Goal: Information Seeking & Learning: Learn about a topic

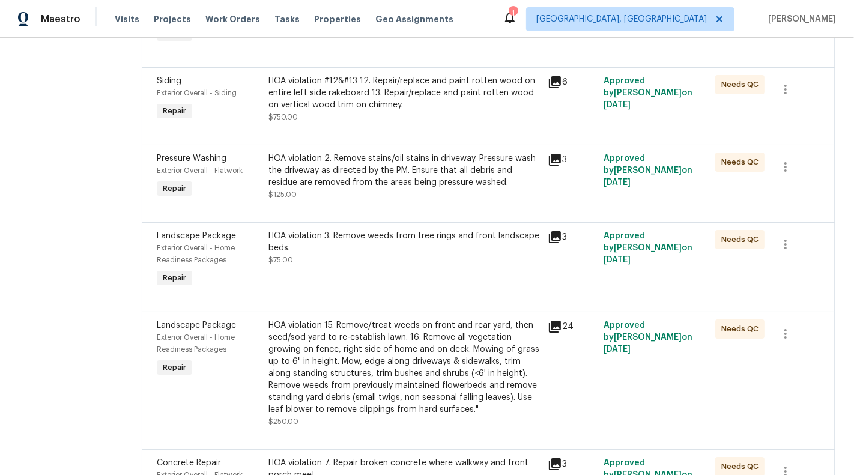
scroll to position [1031, 0]
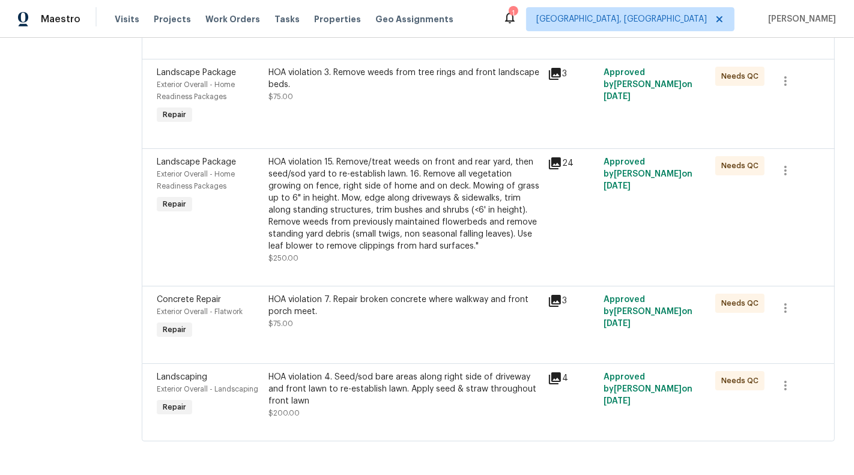
click at [368, 408] on div "HOA violation 4. Seed/sod bare areas along right side of driveway and front law…" at bounding box center [404, 395] width 272 height 48
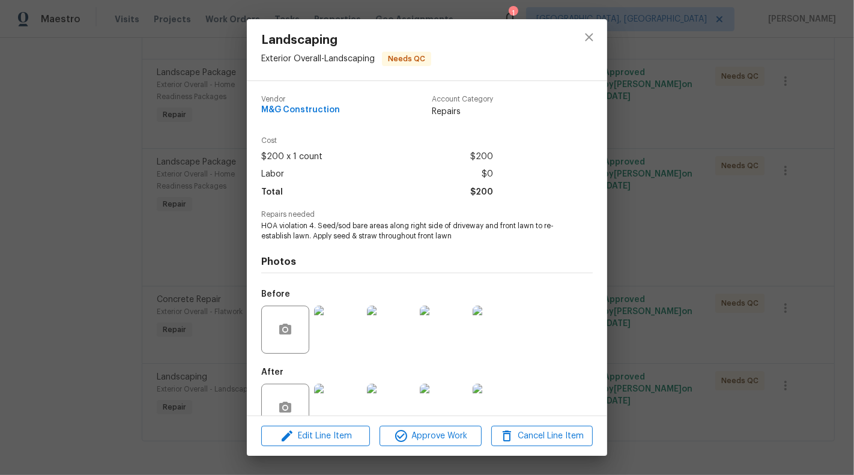
scroll to position [28, 0]
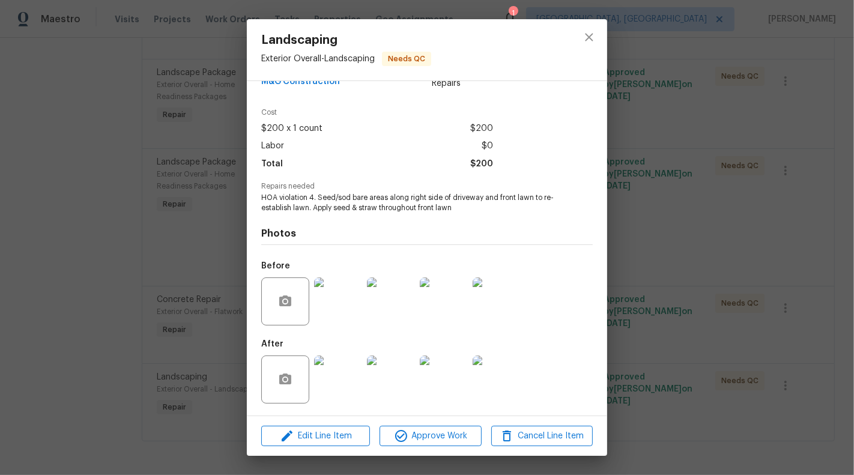
click at [336, 377] on img at bounding box center [338, 380] width 48 height 48
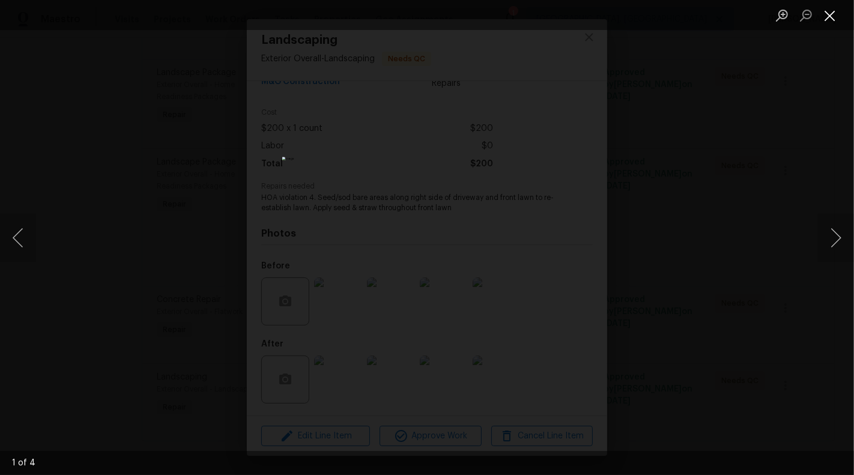
click at [835, 7] on button "Close lightbox" at bounding box center [830, 15] width 24 height 21
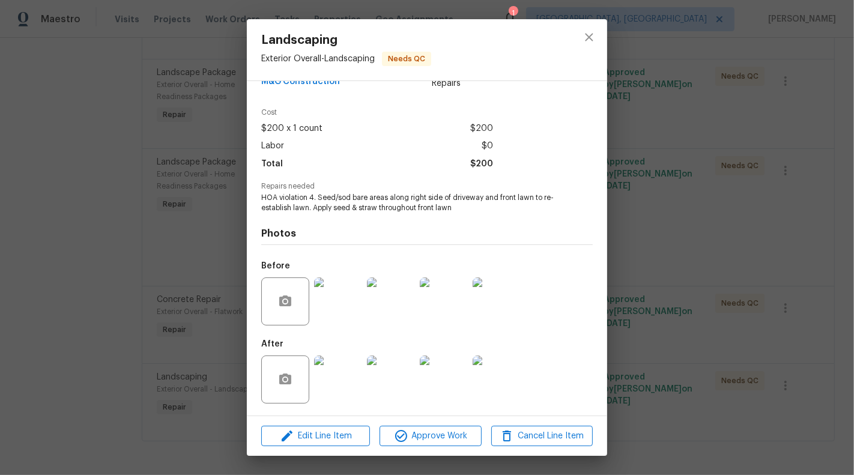
click at [336, 392] on img at bounding box center [338, 380] width 48 height 48
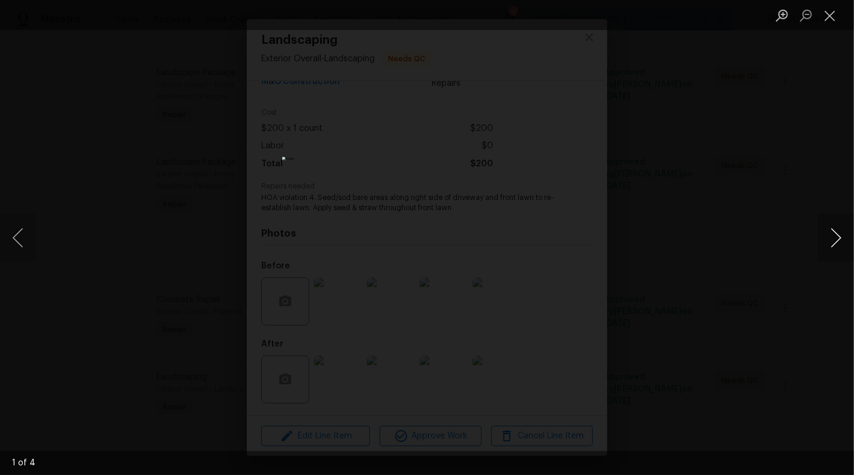
click at [840, 235] on button "Next image" at bounding box center [836, 238] width 36 height 48
click at [831, 236] on button "Next image" at bounding box center [836, 238] width 36 height 48
click at [837, 240] on button "Next image" at bounding box center [836, 238] width 36 height 48
click at [838, 21] on button "Close lightbox" at bounding box center [830, 15] width 24 height 21
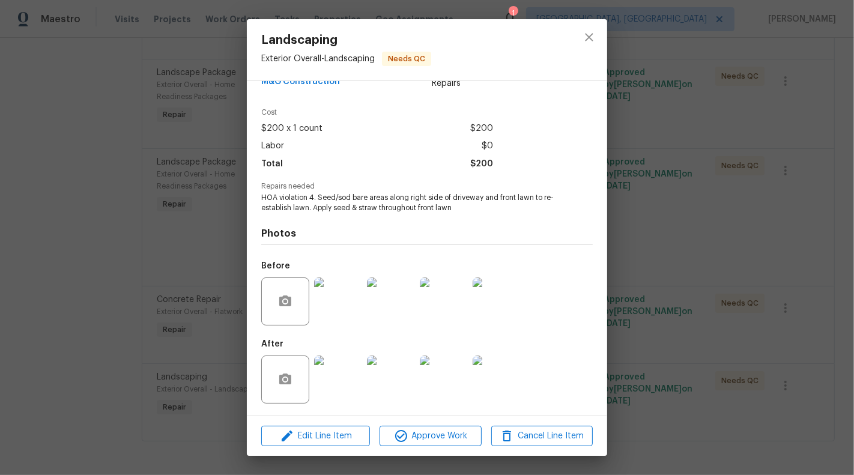
click at [656, 253] on div "Landscaping Exterior Overall - Landscaping Needs QC Vendor M&G Construction Acc…" at bounding box center [427, 237] width 854 height 475
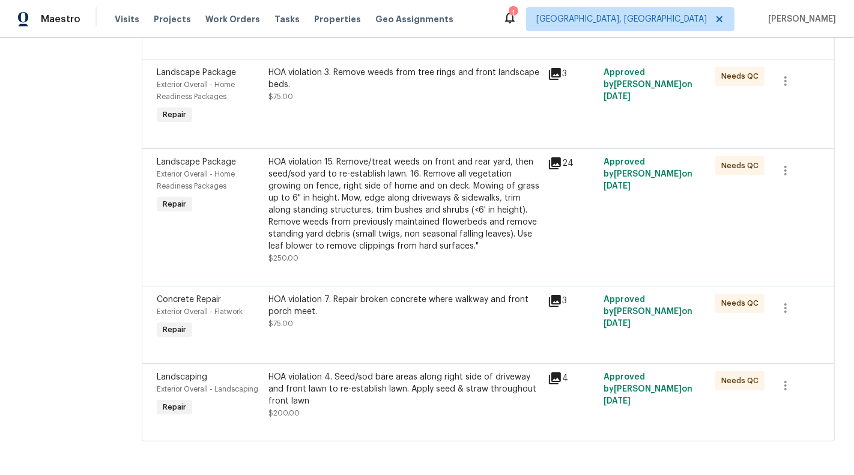
click at [321, 313] on div "HOA violation 7. Repair broken concrete where walkway and front porch meet." at bounding box center [404, 306] width 272 height 24
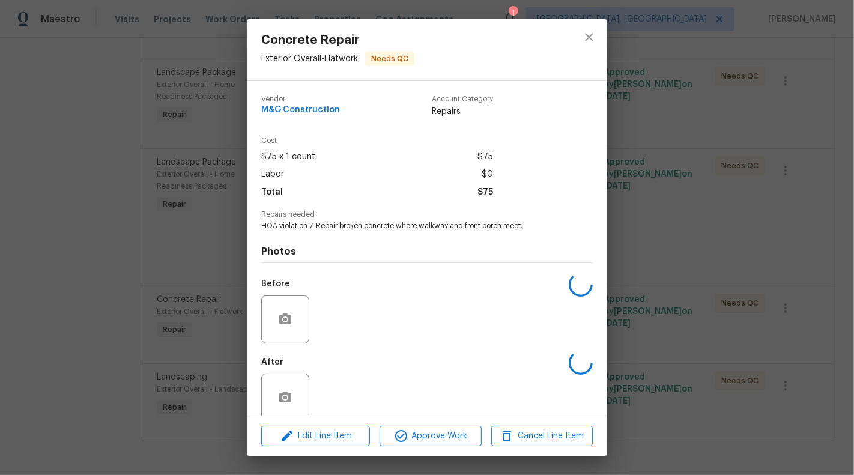
scroll to position [18, 0]
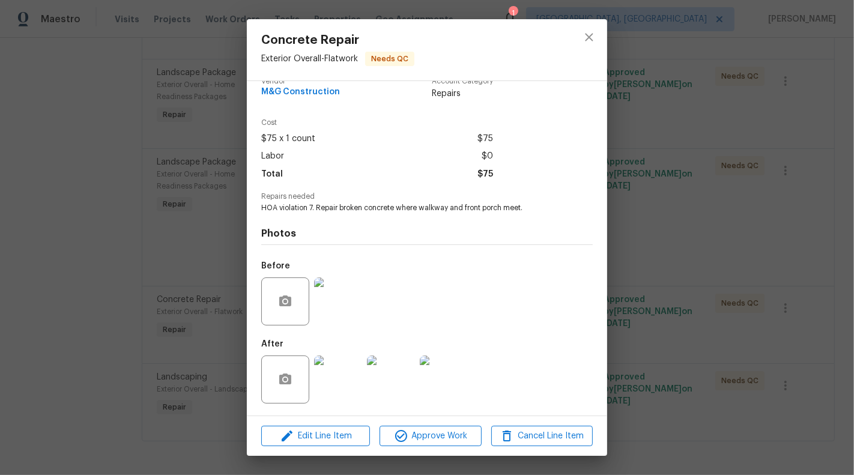
click at [335, 377] on img at bounding box center [338, 380] width 48 height 48
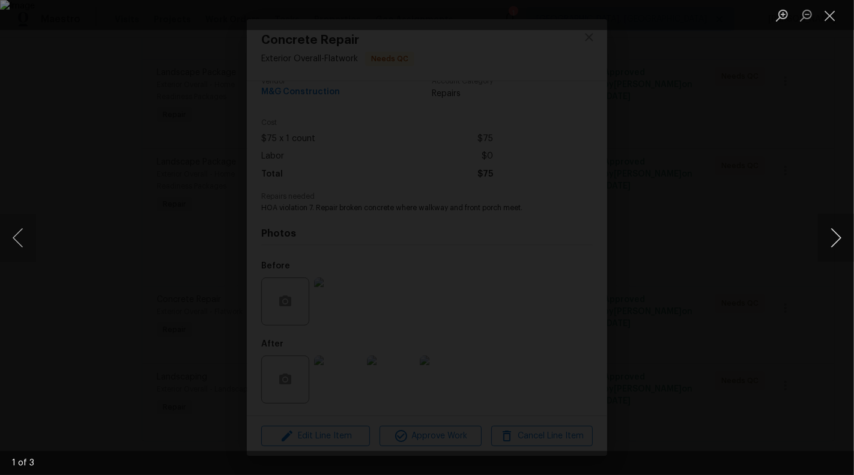
click at [838, 241] on button "Next image" at bounding box center [836, 238] width 36 height 48
click at [841, 236] on button "Next image" at bounding box center [836, 238] width 36 height 48
click at [831, 20] on button "Close lightbox" at bounding box center [830, 15] width 24 height 21
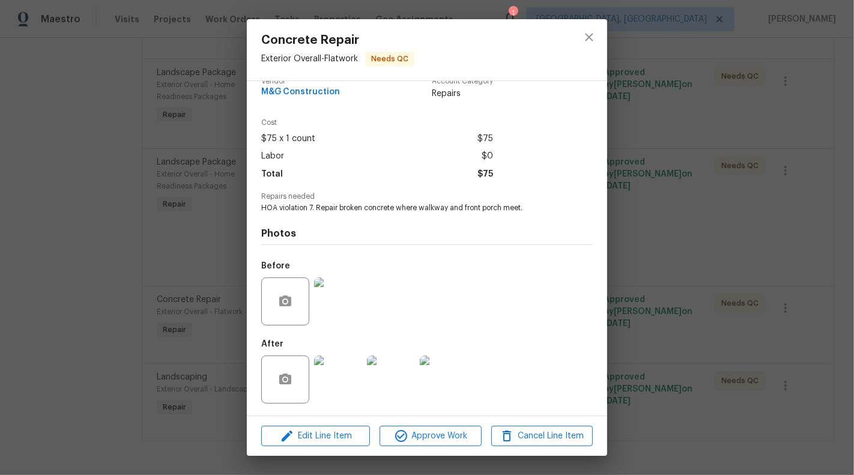
click at [765, 160] on div "Concrete Repair Exterior Overall - Flatwork Needs QC Vendor M&G Construction Ac…" at bounding box center [427, 237] width 854 height 475
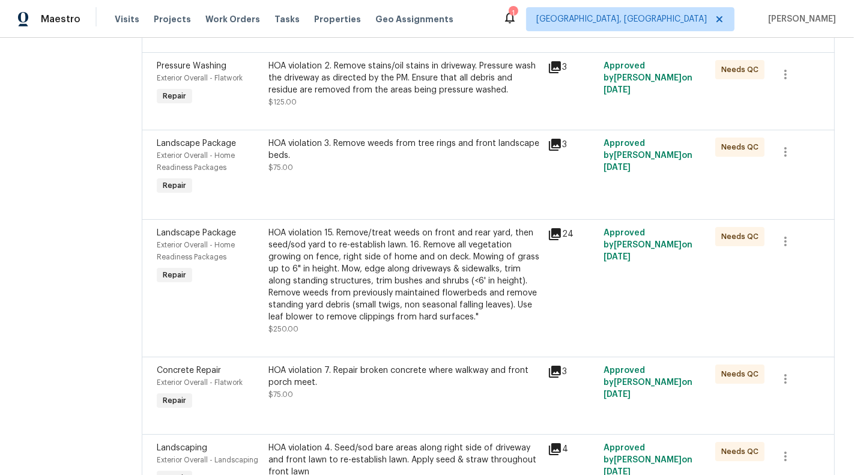
scroll to position [935, 0]
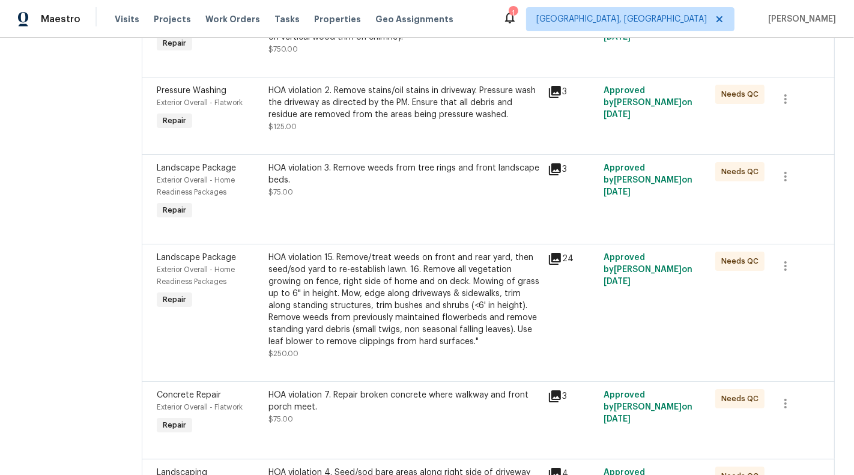
click at [405, 295] on div "HOA violation 15. Remove/treat weeds on front and rear yard, then seed/sod yard…" at bounding box center [404, 300] width 272 height 96
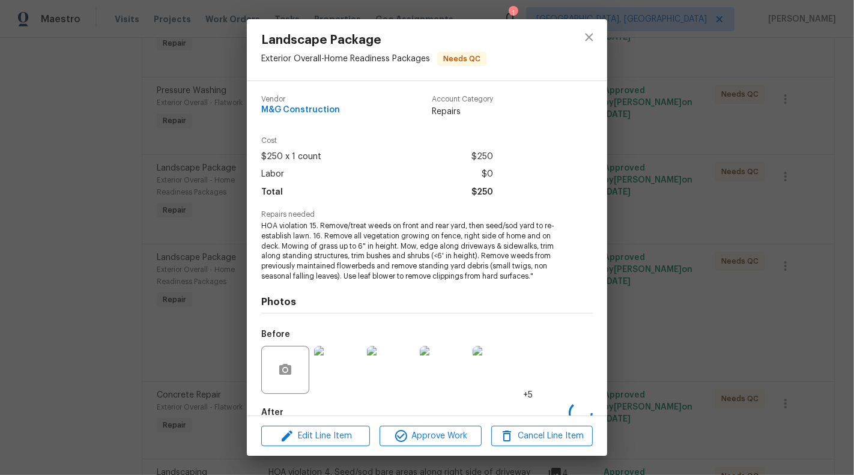
scroll to position [68, 0]
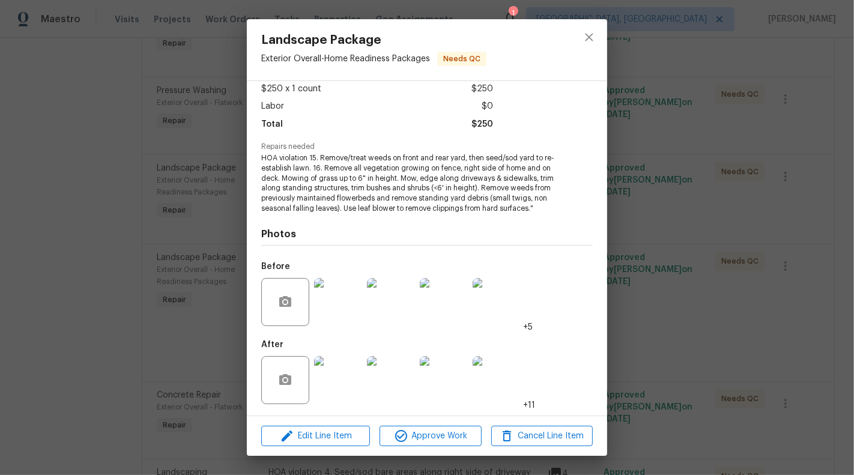
click at [330, 381] on img at bounding box center [338, 380] width 48 height 48
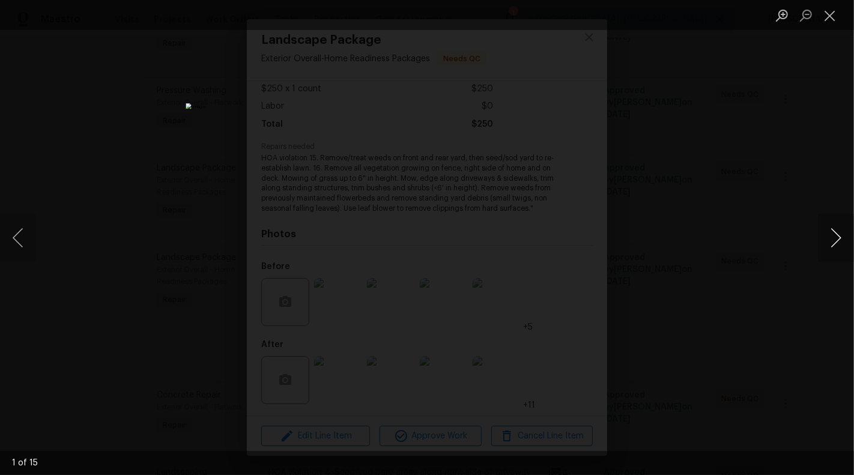
click at [834, 243] on button "Next image" at bounding box center [836, 238] width 36 height 48
click at [852, 237] on button "Next image" at bounding box center [836, 238] width 36 height 48
click at [851, 237] on button "Next image" at bounding box center [836, 238] width 36 height 48
click at [833, 247] on button "Next image" at bounding box center [836, 238] width 36 height 48
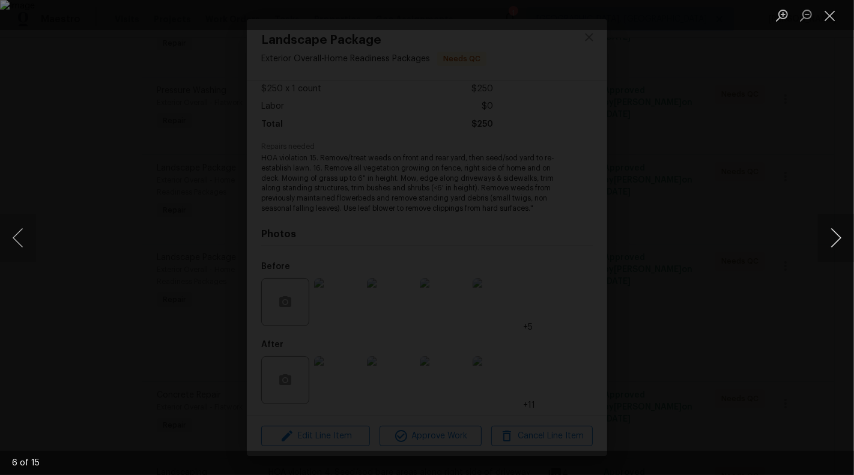
click at [833, 247] on button "Next image" at bounding box center [836, 238] width 36 height 48
click at [840, 242] on button "Next image" at bounding box center [836, 238] width 36 height 48
click at [17, 238] on button "Previous image" at bounding box center [18, 238] width 36 height 48
click at [832, 240] on button "Next image" at bounding box center [836, 238] width 36 height 48
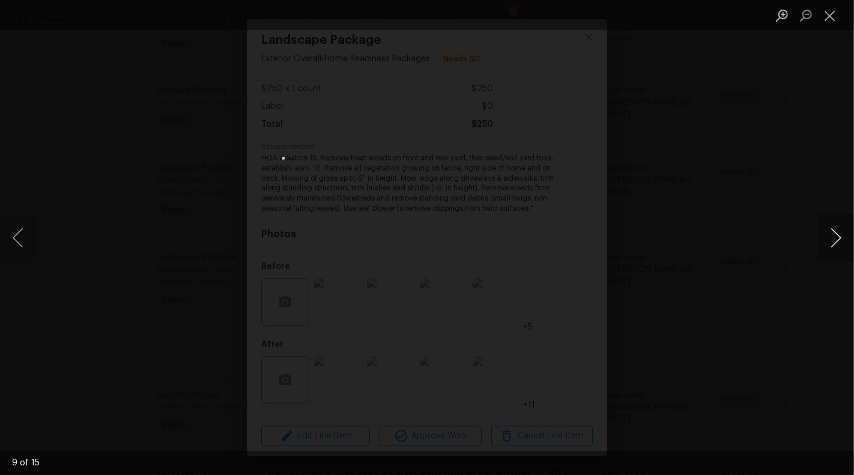
click at [832, 240] on button "Next image" at bounding box center [836, 238] width 36 height 48
click at [839, 234] on button "Next image" at bounding box center [836, 238] width 36 height 48
click at [831, 240] on button "Next image" at bounding box center [836, 238] width 36 height 48
click at [834, 242] on button "Next image" at bounding box center [836, 238] width 36 height 48
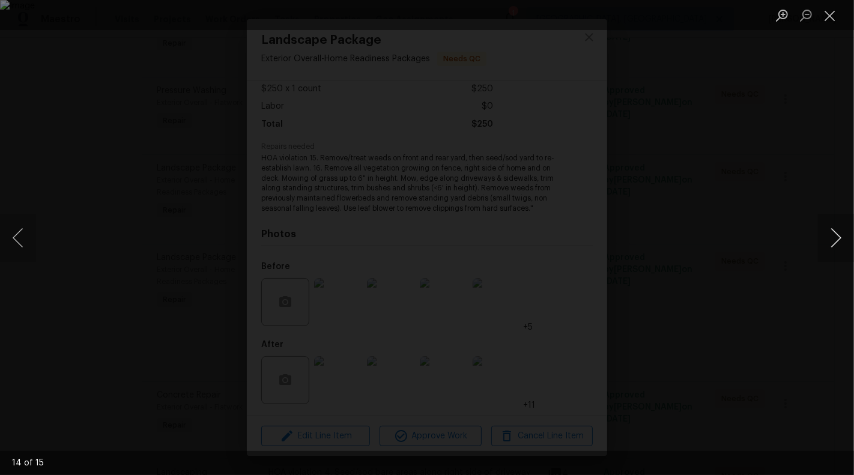
click at [838, 237] on button "Next image" at bounding box center [836, 238] width 36 height 48
click at [830, 14] on button "Close lightbox" at bounding box center [830, 15] width 24 height 21
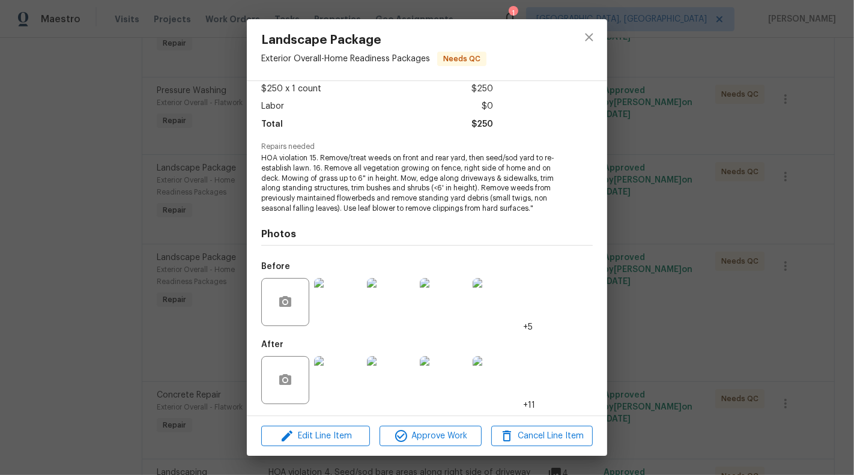
click at [725, 183] on div "Landscape Package Exterior Overall - Home Readiness Packages Needs QC Vendor M&…" at bounding box center [427, 237] width 854 height 475
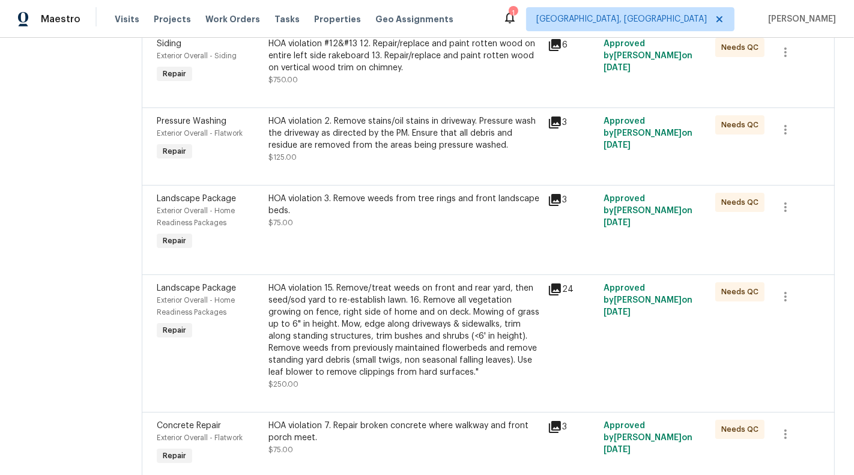
scroll to position [826, 0]
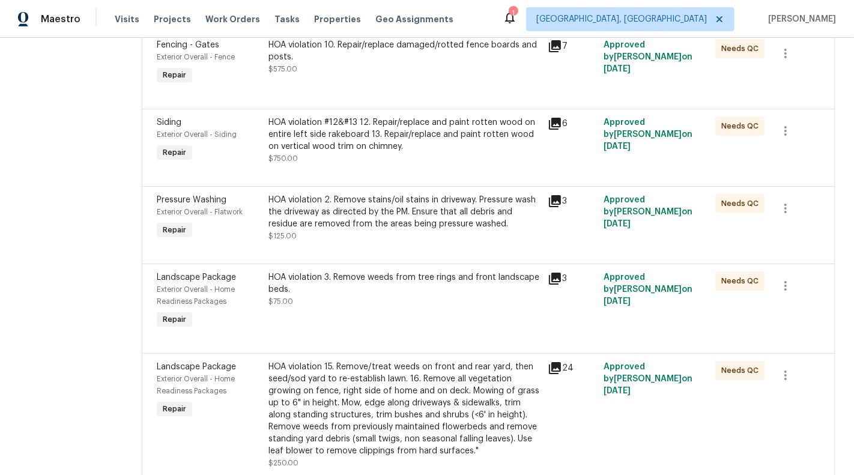
click at [449, 321] on div "HOA violation 3. Remove weeds from tree rings and front landscape beds. $75.00" at bounding box center [404, 301] width 279 height 67
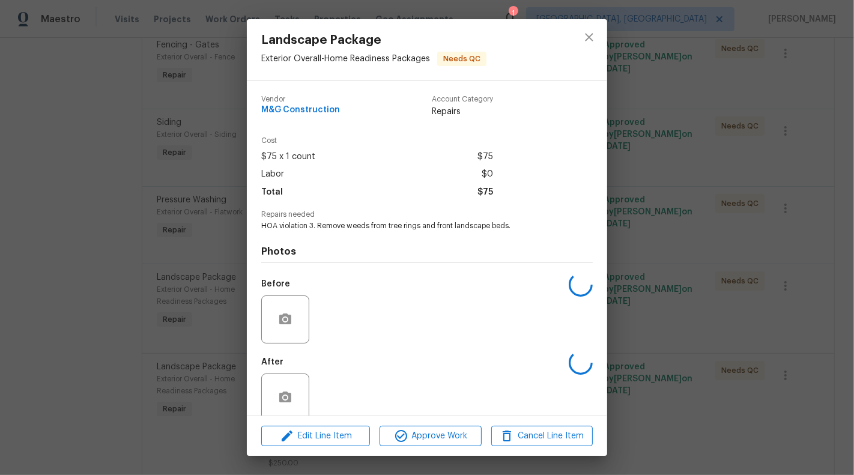
scroll to position [18, 0]
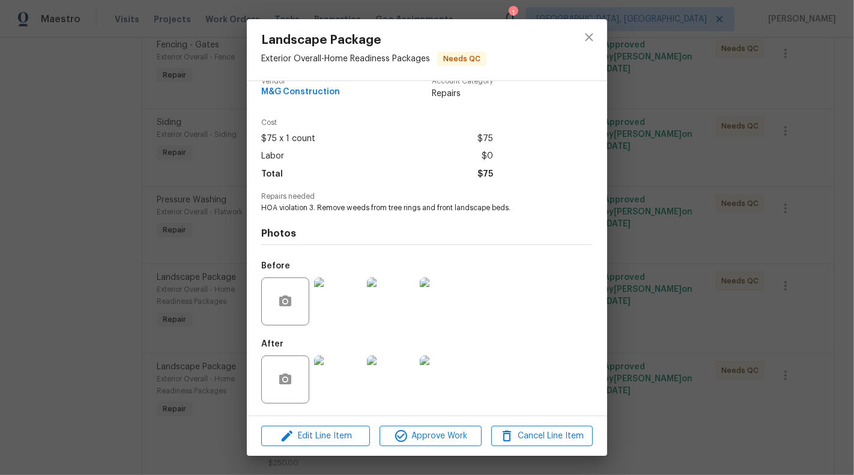
click at [328, 390] on img at bounding box center [338, 380] width 48 height 48
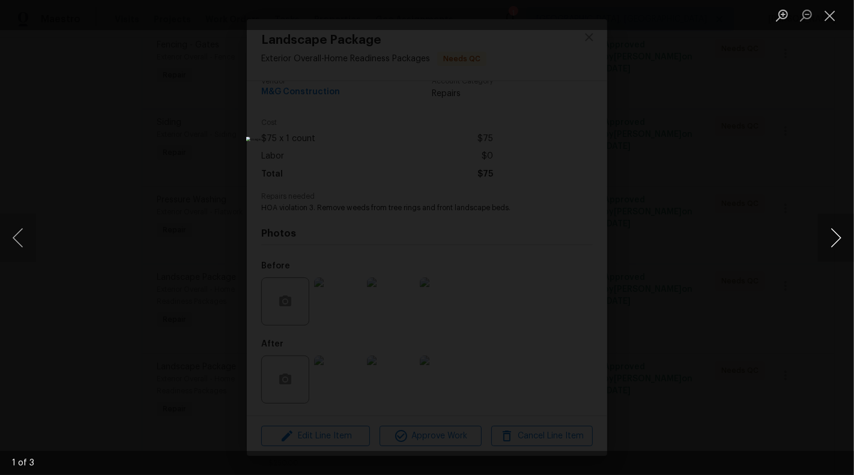
click at [836, 241] on button "Next image" at bounding box center [836, 238] width 36 height 48
click at [837, 241] on button "Next image" at bounding box center [836, 238] width 36 height 48
click at [832, 18] on button "Close lightbox" at bounding box center [830, 15] width 24 height 21
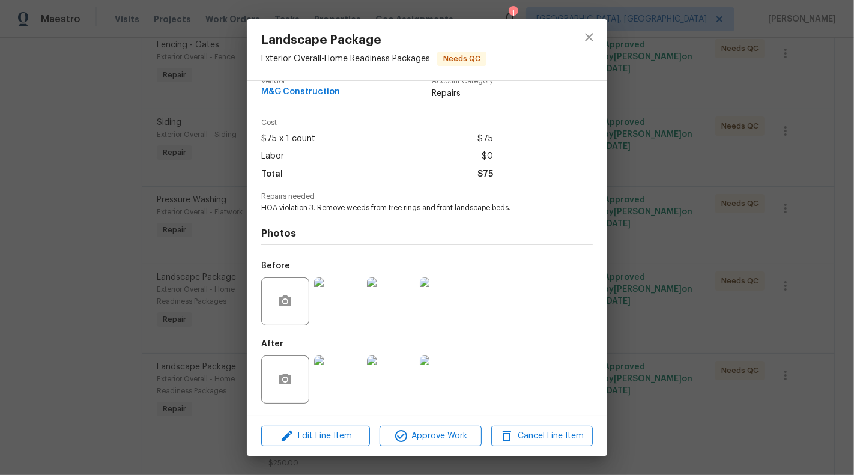
click at [661, 237] on div "Landscape Package Exterior Overall - Home Readiness Packages Needs QC Vendor M&…" at bounding box center [427, 237] width 854 height 475
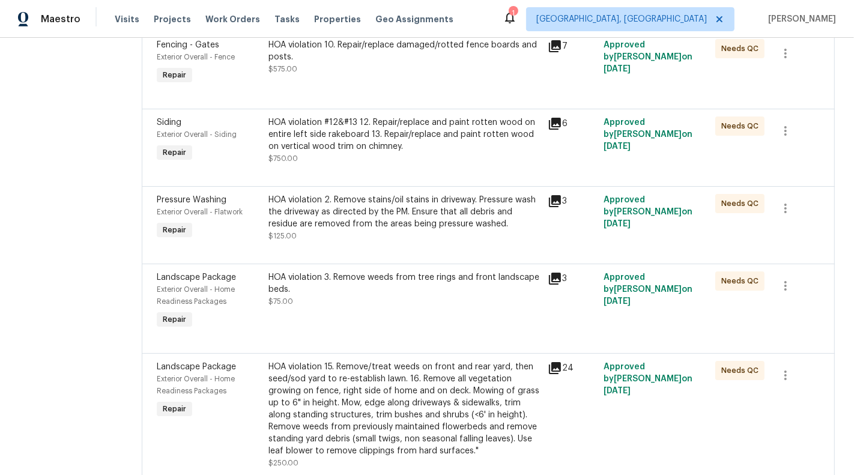
scroll to position [811, 0]
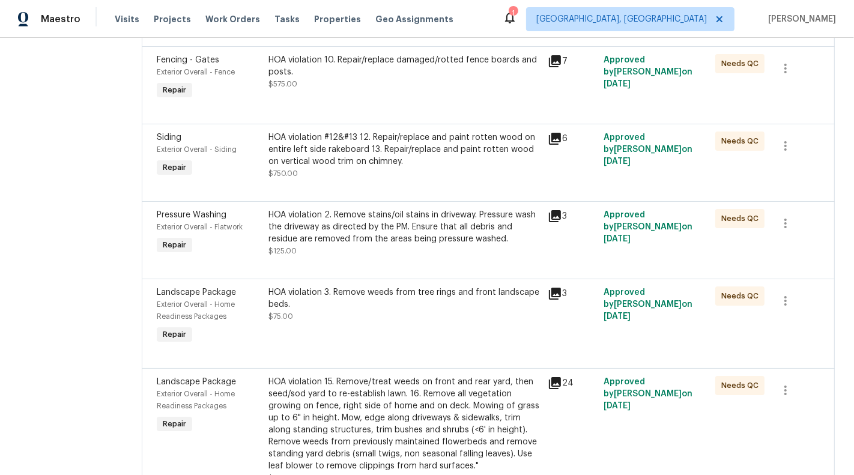
click at [455, 239] on div "HOA violation 2. Remove stains/oil stains in driveway. Pressure wash the drivew…" at bounding box center [404, 227] width 272 height 36
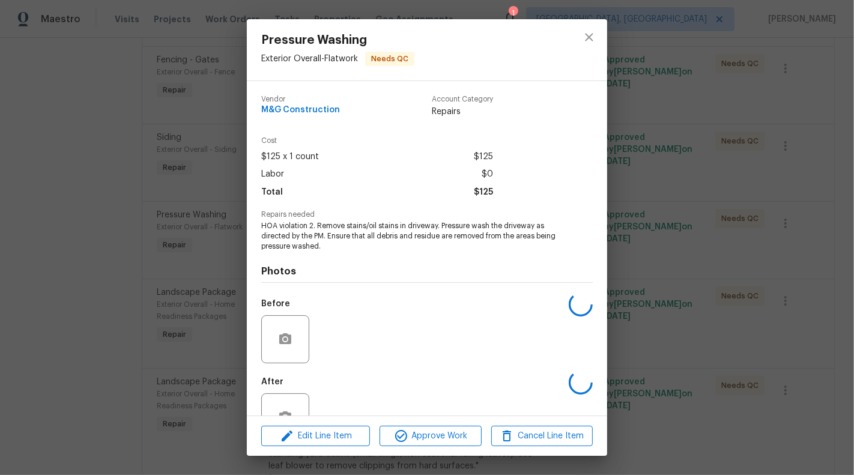
scroll to position [38, 0]
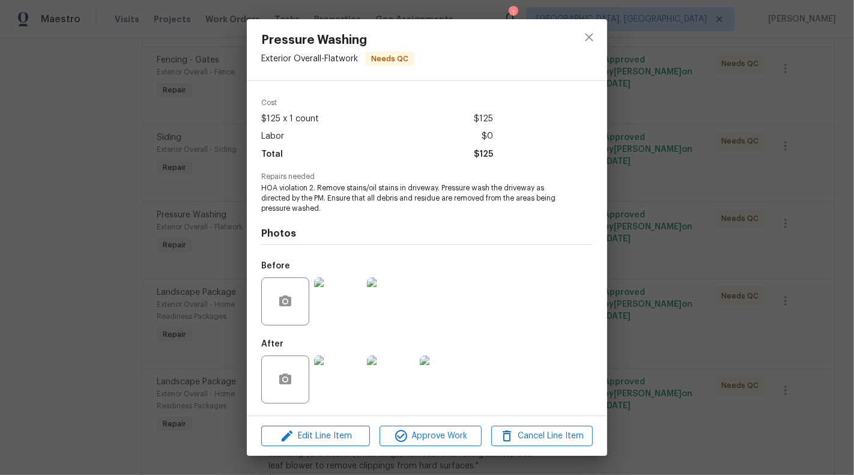
click at [333, 382] on img at bounding box center [338, 380] width 48 height 48
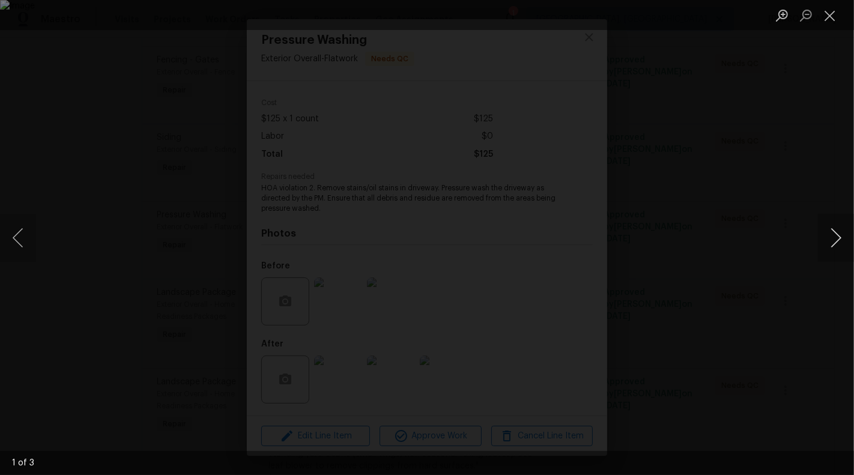
click at [837, 234] on button "Next image" at bounding box center [836, 238] width 36 height 48
click at [831, 12] on button "Close lightbox" at bounding box center [830, 15] width 24 height 21
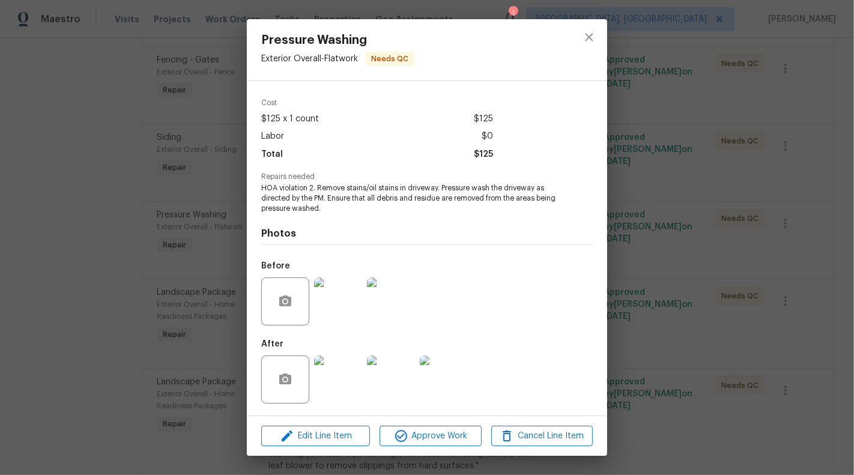
click at [336, 303] on img at bounding box center [338, 301] width 48 height 48
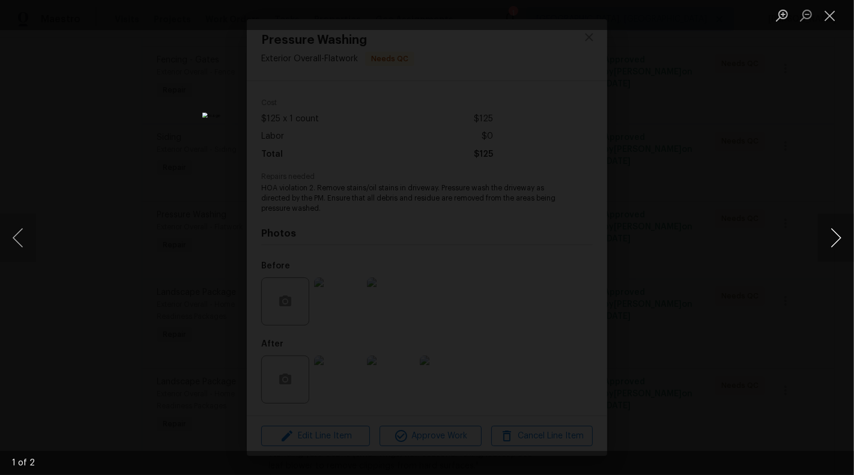
click at [837, 236] on button "Next image" at bounding box center [836, 238] width 36 height 48
click at [829, 26] on li "Lightbox" at bounding box center [830, 15] width 24 height 30
click at [833, 18] on button "Close lightbox" at bounding box center [830, 15] width 24 height 21
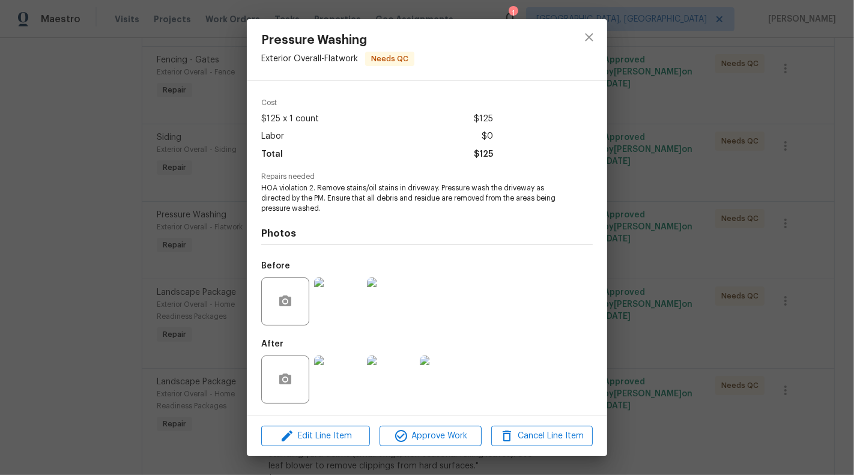
click at [342, 366] on img at bounding box center [338, 380] width 48 height 48
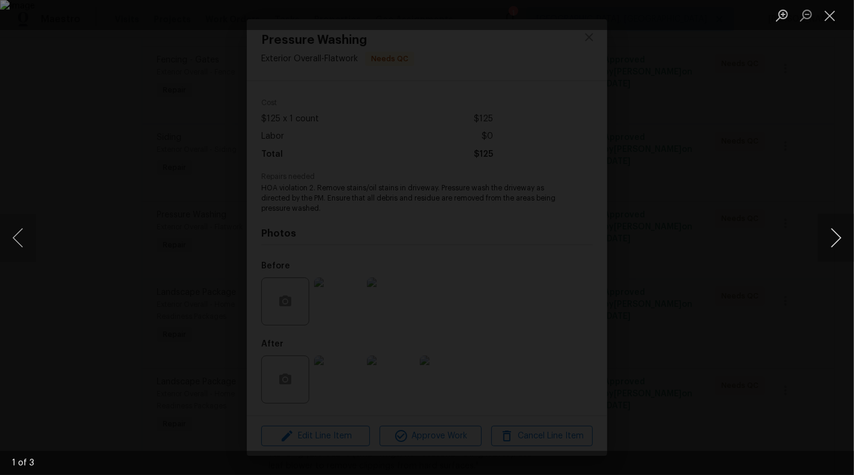
click at [835, 243] on button "Next image" at bounding box center [836, 238] width 36 height 48
click at [835, 242] on button "Next image" at bounding box center [836, 238] width 36 height 48
click at [831, 21] on button "Close lightbox" at bounding box center [830, 15] width 24 height 21
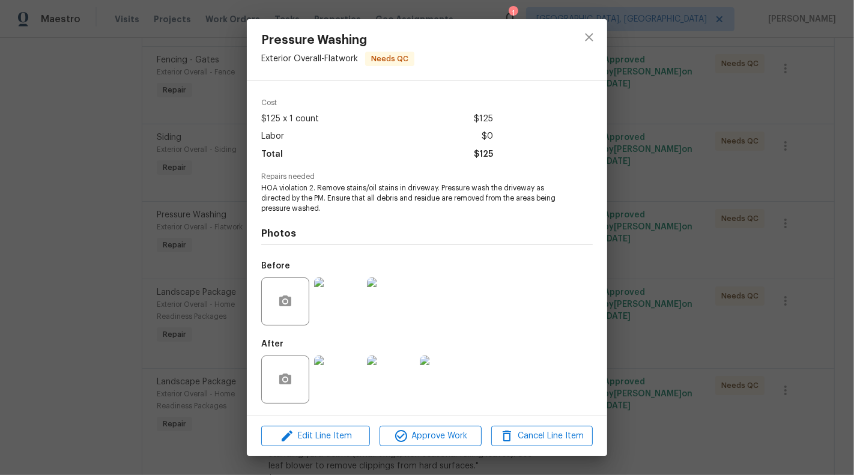
click at [217, 308] on div "Pressure Washing Exterior Overall - Flatwork Needs QC Vendor M&G Construction A…" at bounding box center [427, 237] width 854 height 475
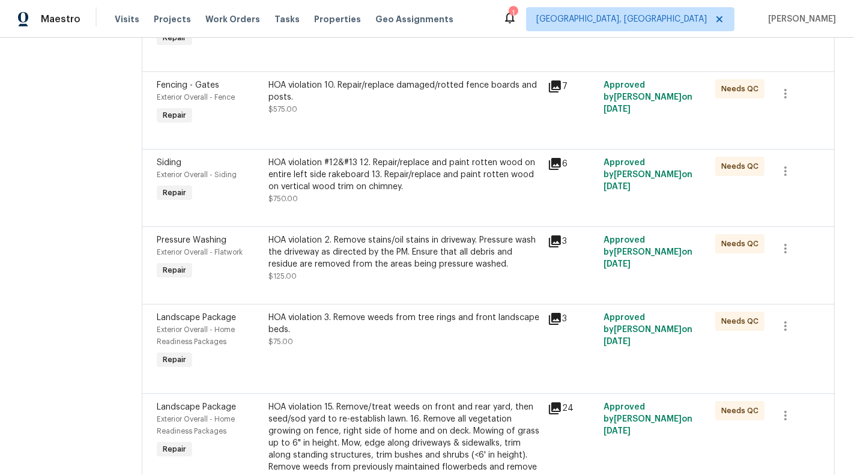
scroll to position [761, 0]
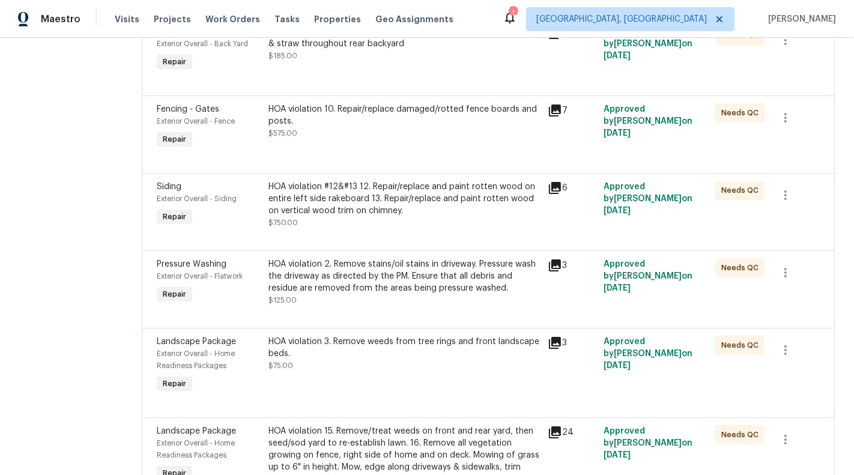
click at [373, 267] on div "HOA violation 2. Remove stains/oil stains in driveway. Pressure wash the drivew…" at bounding box center [404, 276] width 272 height 36
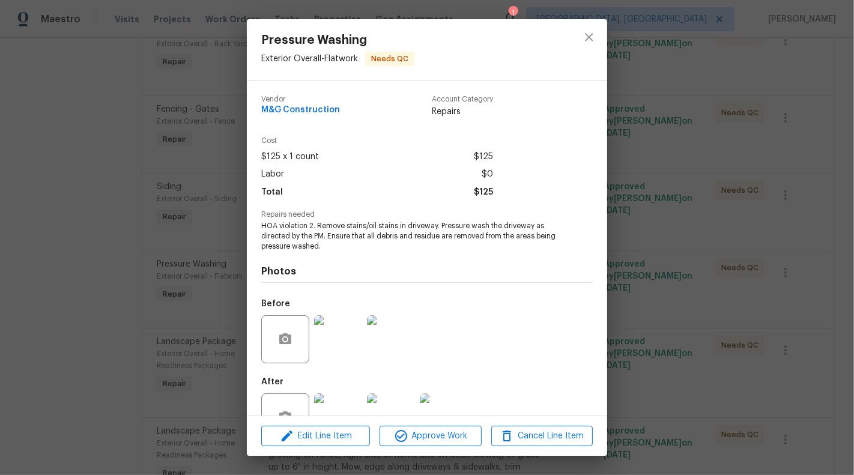
click at [203, 289] on div "Pressure Washing Exterior Overall - Flatwork Needs QC Vendor M&G Construction A…" at bounding box center [427, 237] width 854 height 475
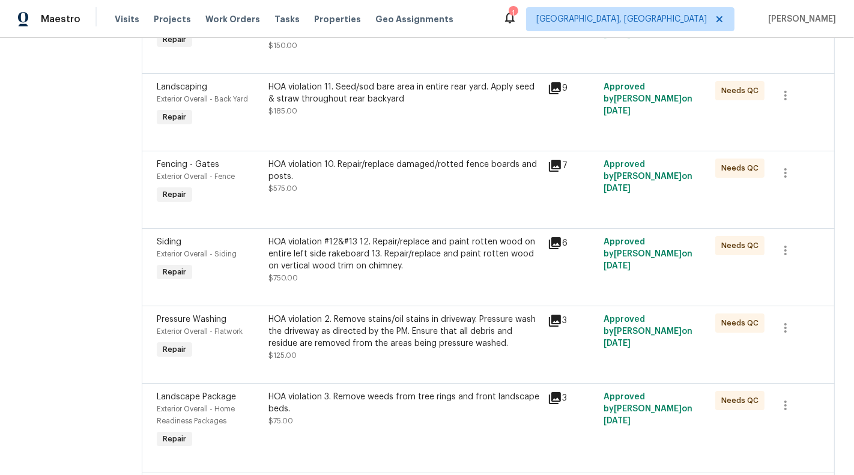
scroll to position [693, 0]
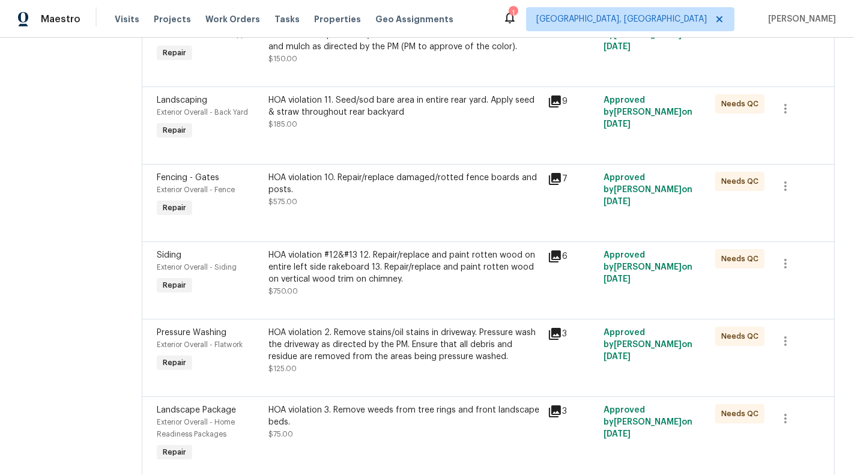
click at [366, 286] on div "HOA violation #12&#13 12. Repair/replace and paint rotten wood on entire left s…" at bounding box center [404, 273] width 272 height 48
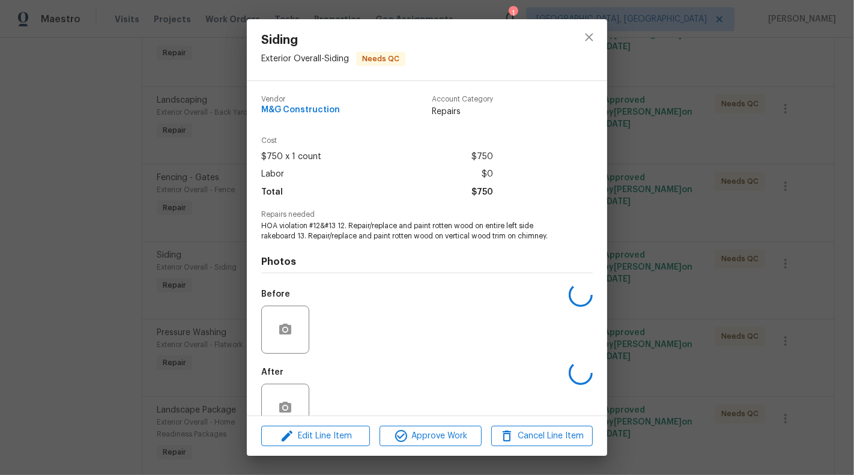
scroll to position [28, 0]
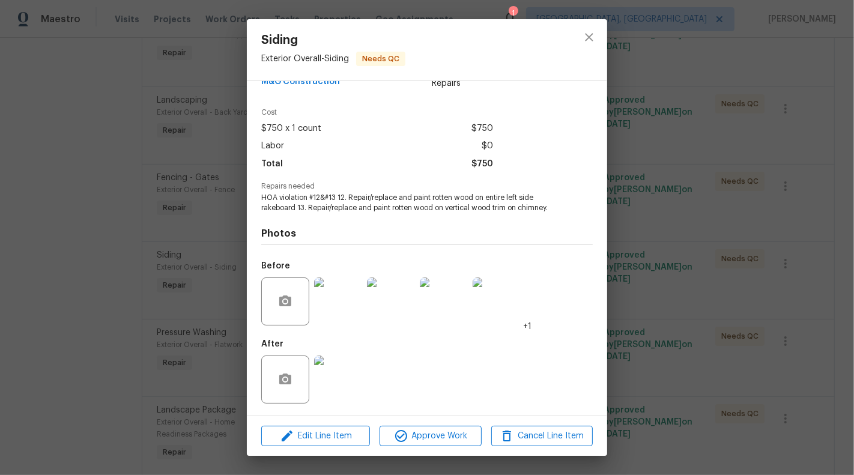
click at [329, 384] on img at bounding box center [338, 380] width 48 height 48
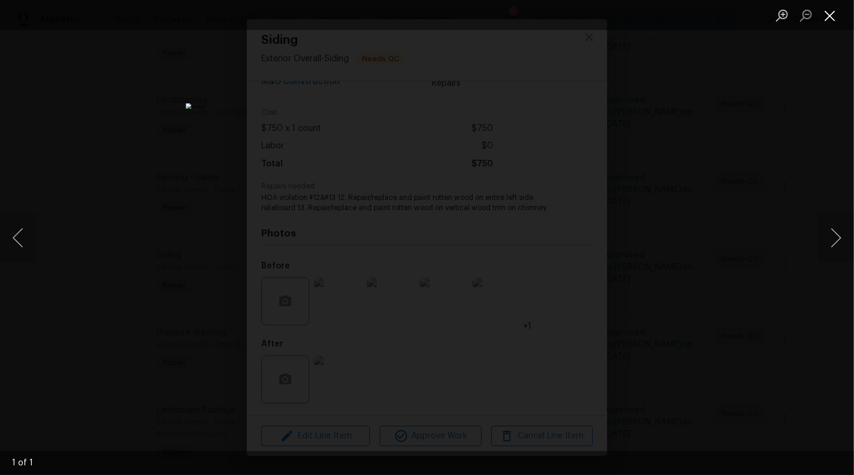
click at [829, 16] on button "Close lightbox" at bounding box center [830, 15] width 24 height 21
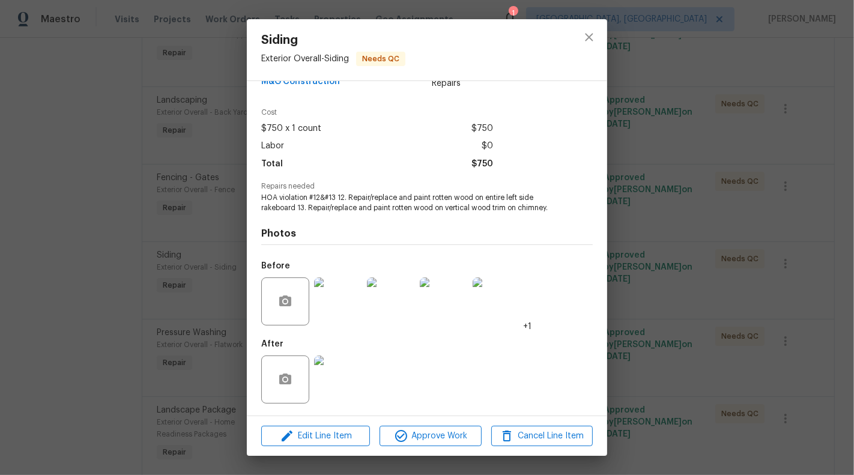
click at [614, 202] on div "Siding Exterior Overall - Siding Needs QC Vendor M&G Construction Account Categ…" at bounding box center [427, 237] width 854 height 475
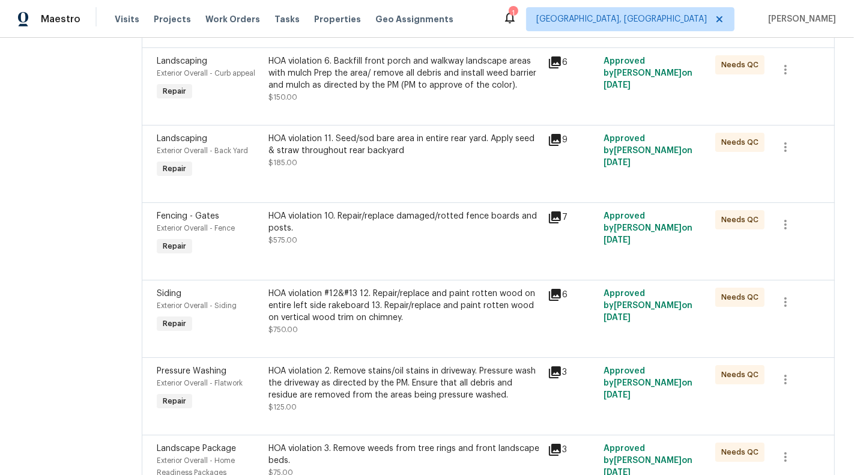
scroll to position [646, 0]
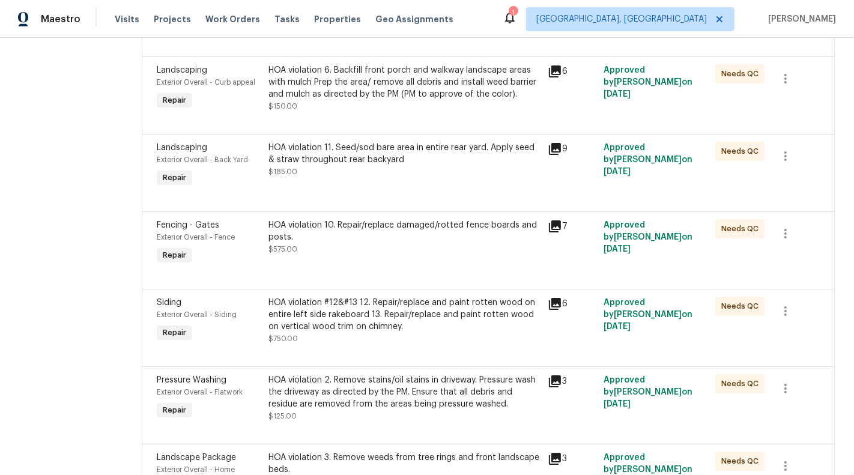
click at [470, 237] on div "HOA violation 10. Repair/replace damaged/rotted fence boards and posts." at bounding box center [404, 231] width 272 height 24
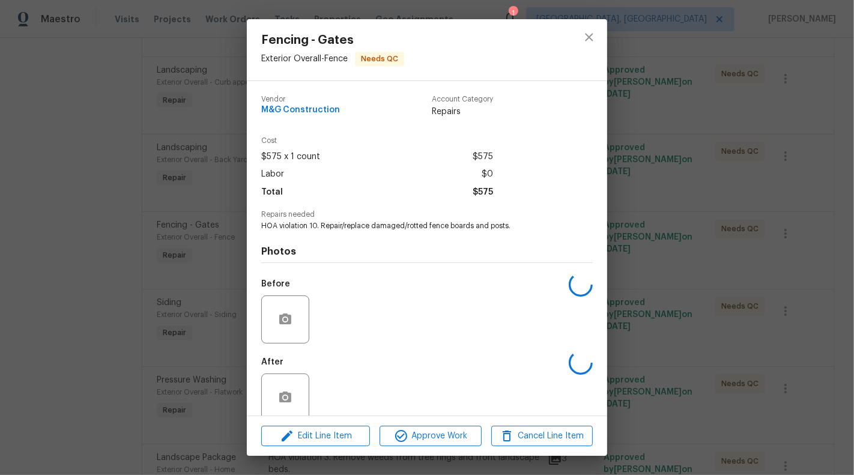
scroll to position [18, 0]
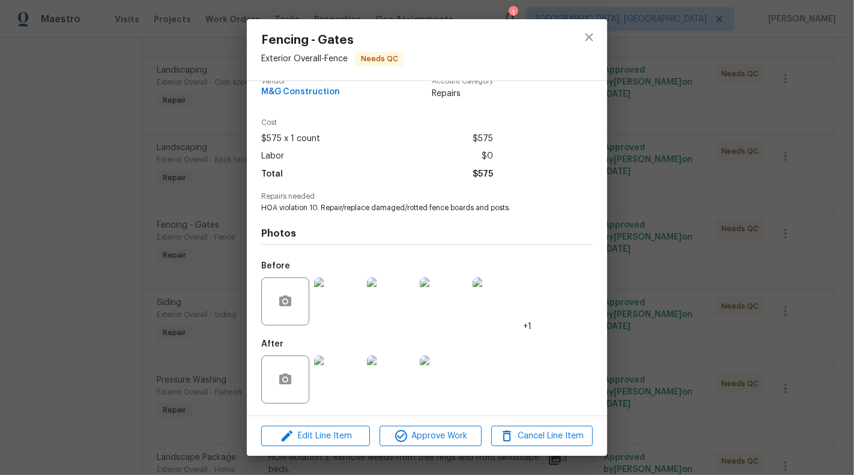
click at [100, 336] on div "Fencing - Gates Exterior Overall - Fence Needs QC Vendor M&G Construction Accou…" at bounding box center [427, 237] width 854 height 475
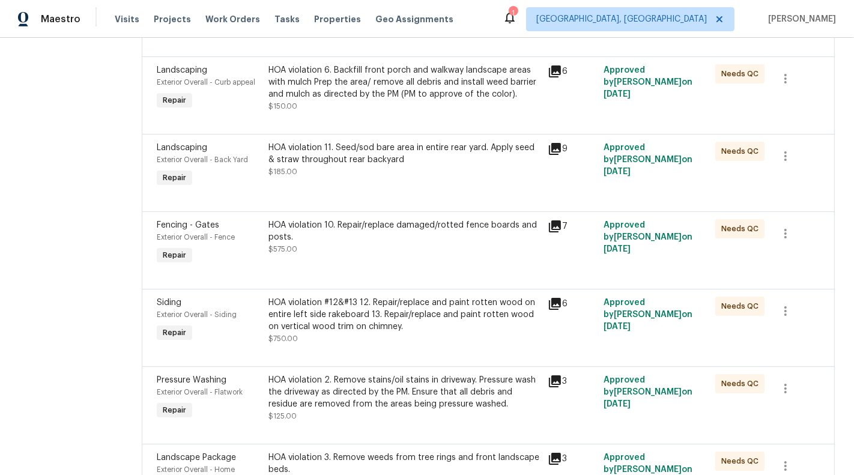
scroll to position [664, 0]
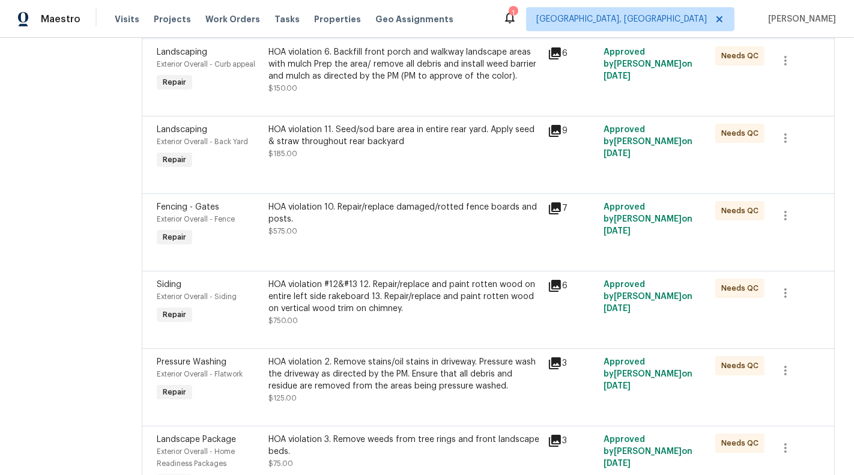
click at [308, 312] on div "HOA violation #12&#13 12. Repair/replace and paint rotten wood on entire left s…" at bounding box center [404, 297] width 272 height 36
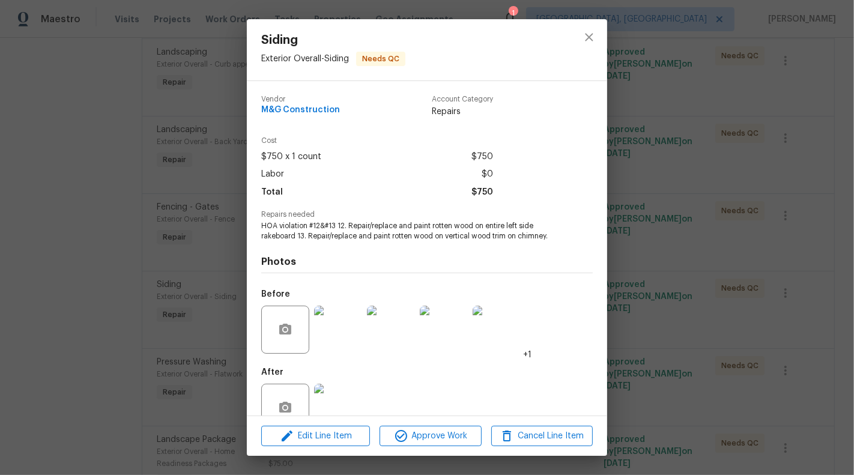
scroll to position [28, 0]
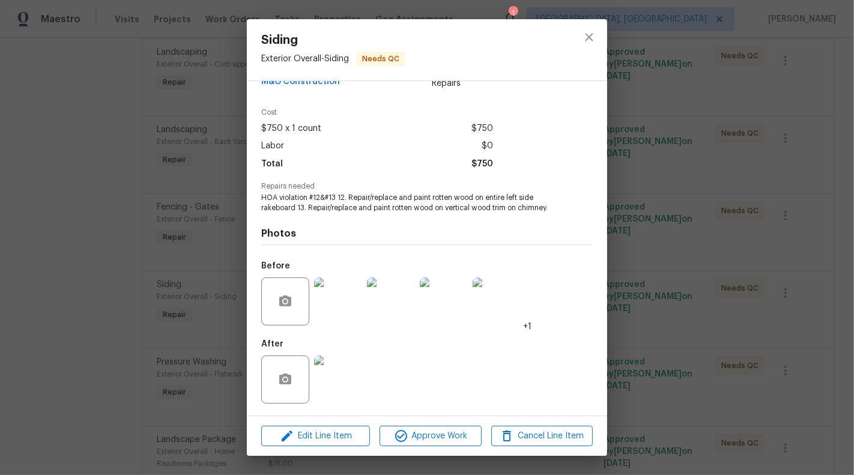
click at [192, 354] on div "Siding Exterior Overall - Siding Needs QC Vendor M&G Construction Account Categ…" at bounding box center [427, 237] width 854 height 475
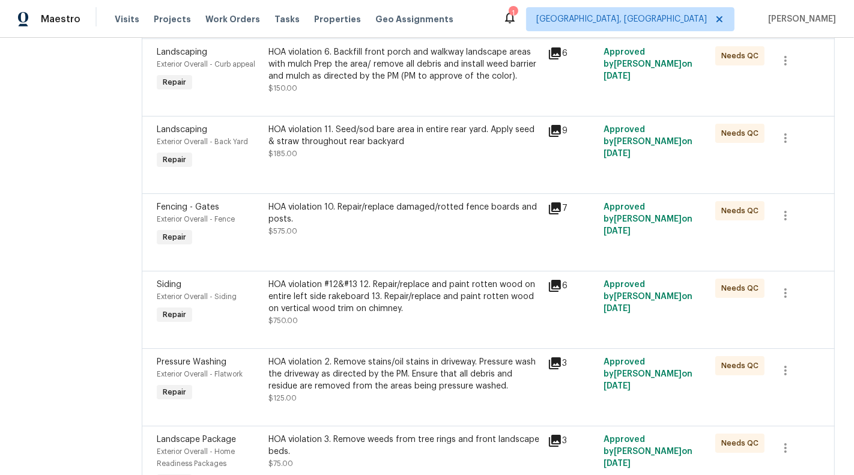
scroll to position [613, 0]
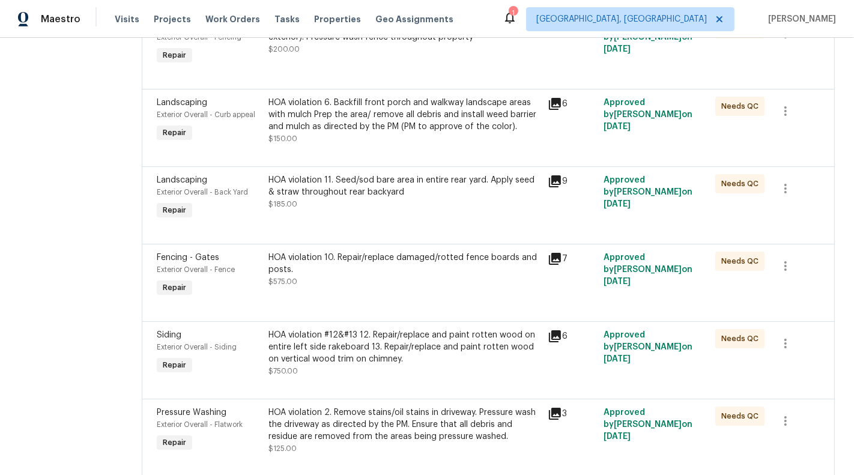
click at [335, 284] on div "HOA violation 10. Repair/replace damaged/rotted fence boards and posts. $575.00" at bounding box center [404, 270] width 272 height 36
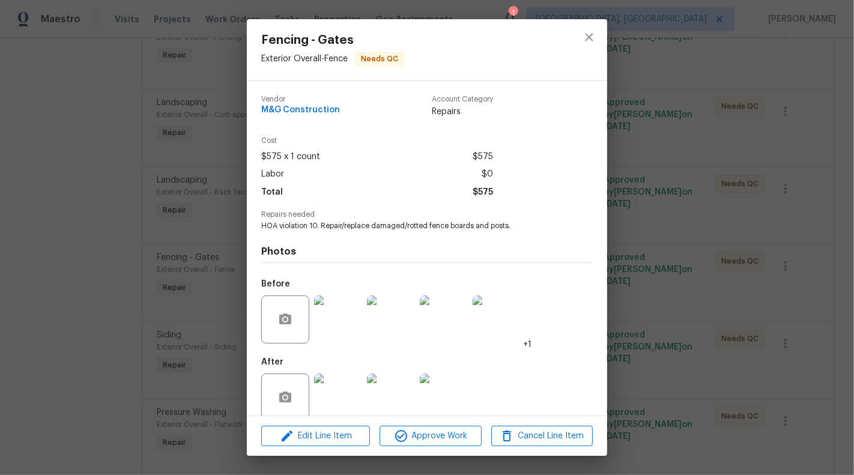
scroll to position [18, 0]
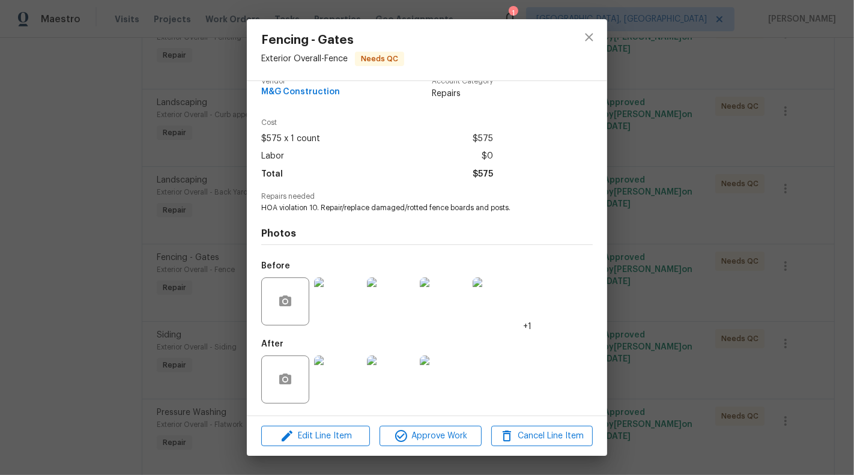
click at [335, 367] on img at bounding box center [338, 380] width 48 height 48
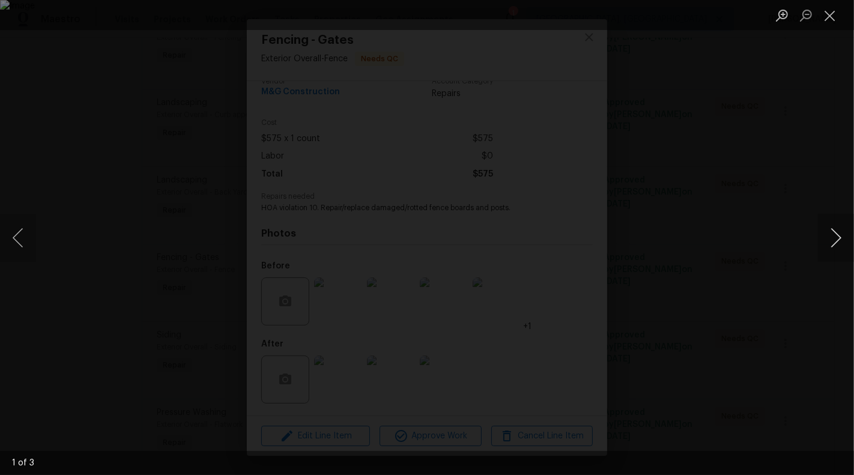
click at [840, 243] on button "Next image" at bounding box center [836, 238] width 36 height 48
click at [837, 237] on button "Next image" at bounding box center [836, 238] width 36 height 48
click at [840, 243] on button "Next image" at bounding box center [836, 238] width 36 height 48
click at [833, 9] on button "Close lightbox" at bounding box center [830, 15] width 24 height 21
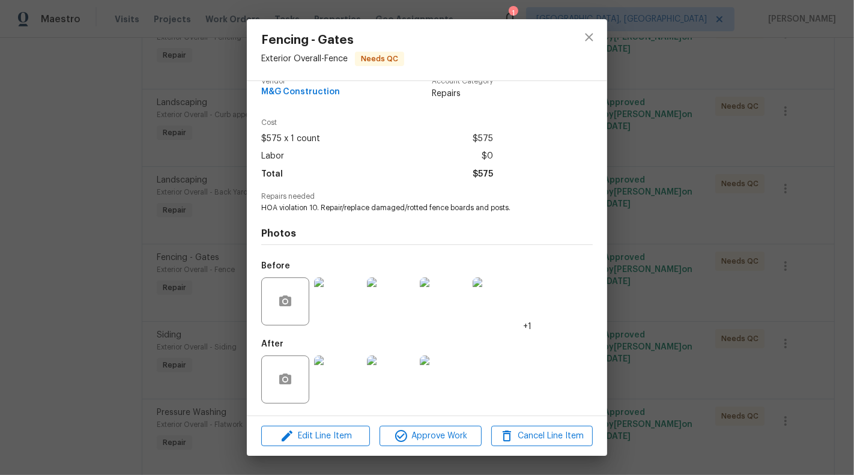
click at [197, 303] on div "Fencing - Gates Exterior Overall - Fence Needs QC Vendor M&G Construction Accou…" at bounding box center [427, 237] width 854 height 475
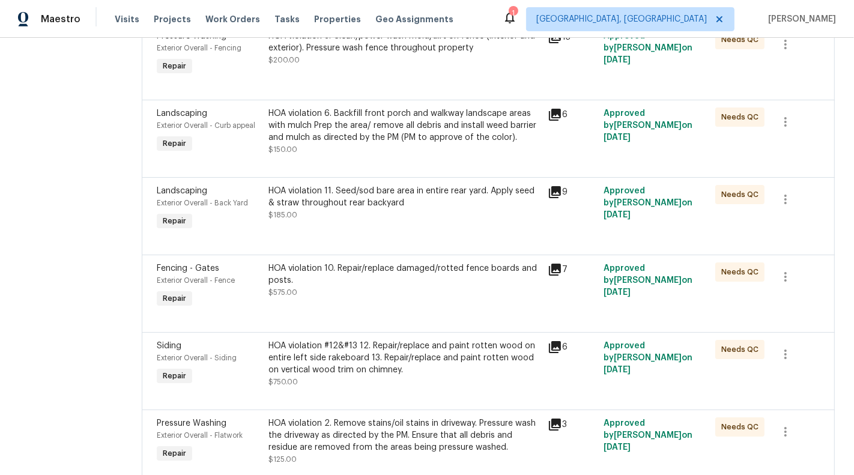
scroll to position [601, 0]
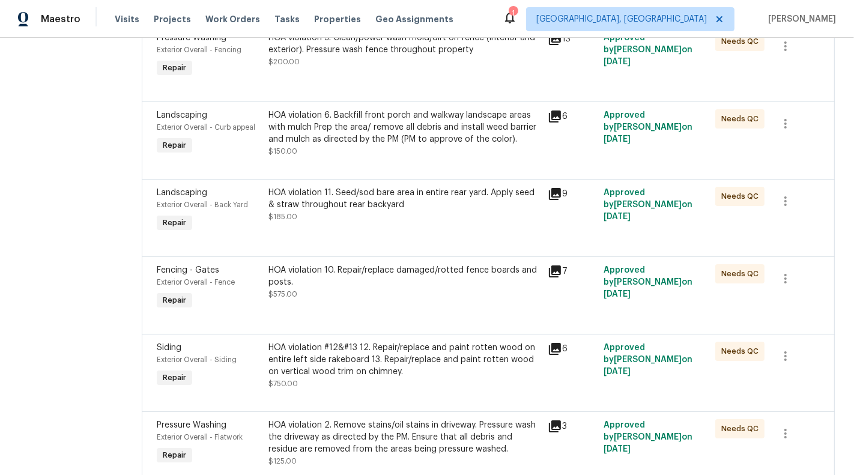
click at [359, 286] on div "HOA violation 10. Repair/replace damaged/rotted fence boards and posts." at bounding box center [404, 276] width 272 height 24
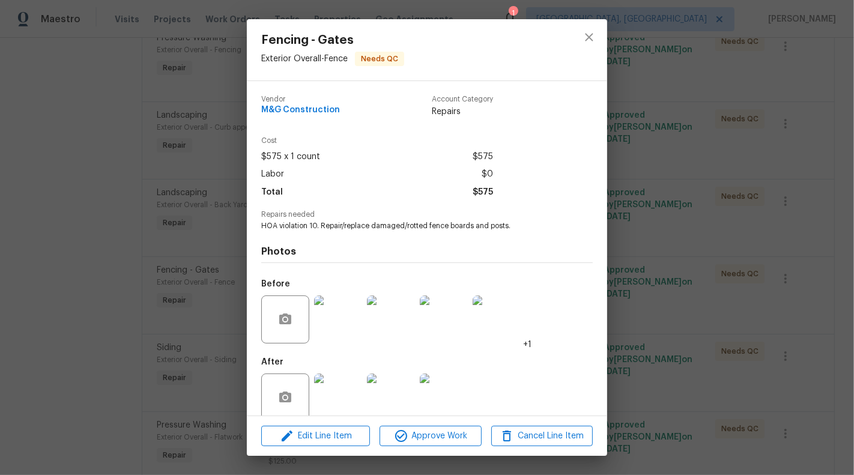
click at [157, 278] on div "Fencing - Gates Exterior Overall - Fence Needs QC Vendor M&G Construction Accou…" at bounding box center [427, 237] width 854 height 475
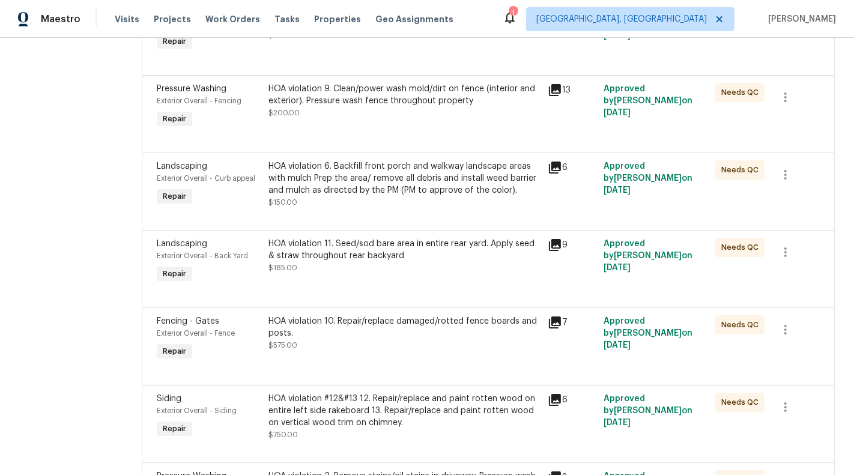
scroll to position [542, 0]
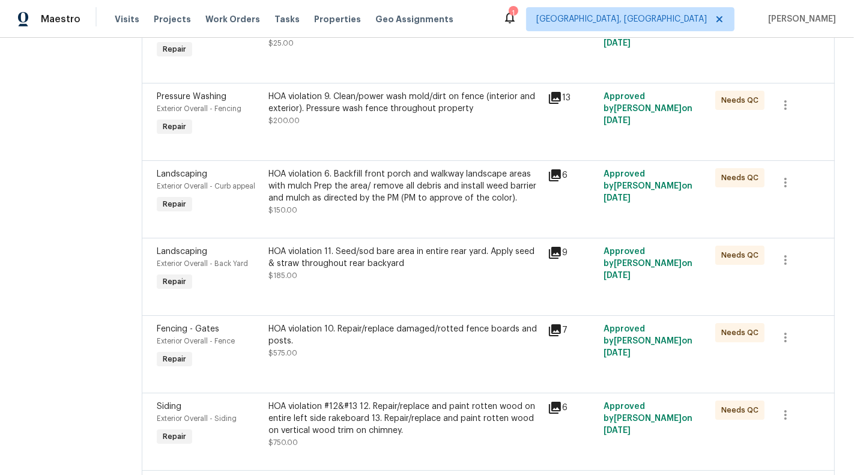
click at [339, 252] on div "HOA violation 11. Seed/sod bare area in entire rear yard. Apply seed & straw th…" at bounding box center [404, 258] width 272 height 24
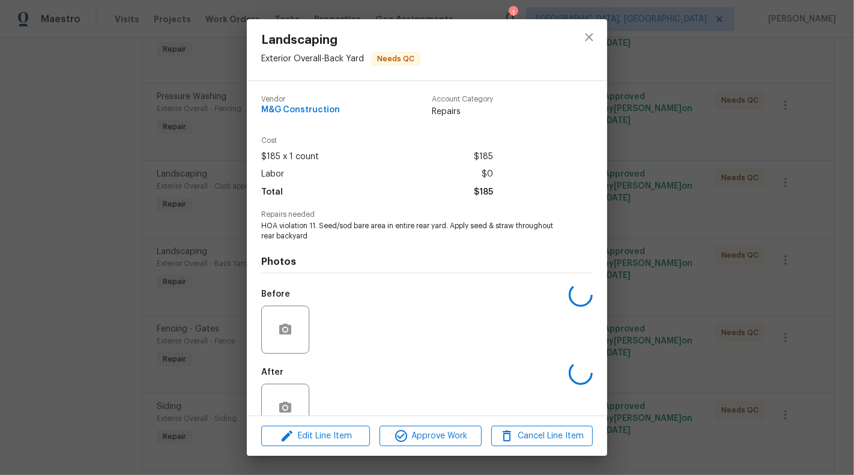
scroll to position [28, 0]
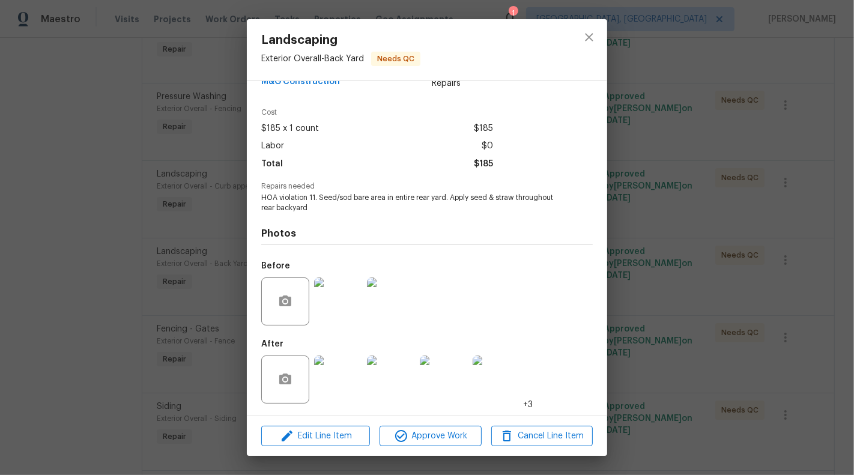
click at [335, 380] on img at bounding box center [338, 380] width 48 height 48
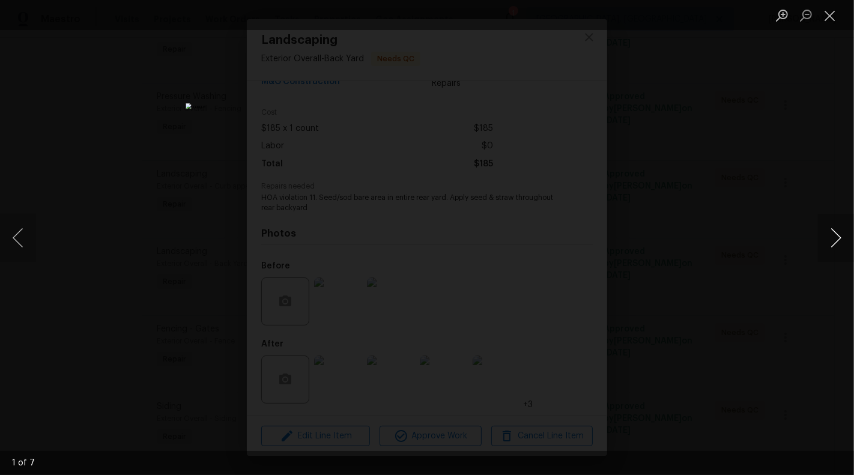
click at [832, 237] on button "Next image" at bounding box center [836, 238] width 36 height 48
click at [841, 239] on button "Next image" at bounding box center [836, 238] width 36 height 48
click at [840, 240] on button "Next image" at bounding box center [836, 238] width 36 height 48
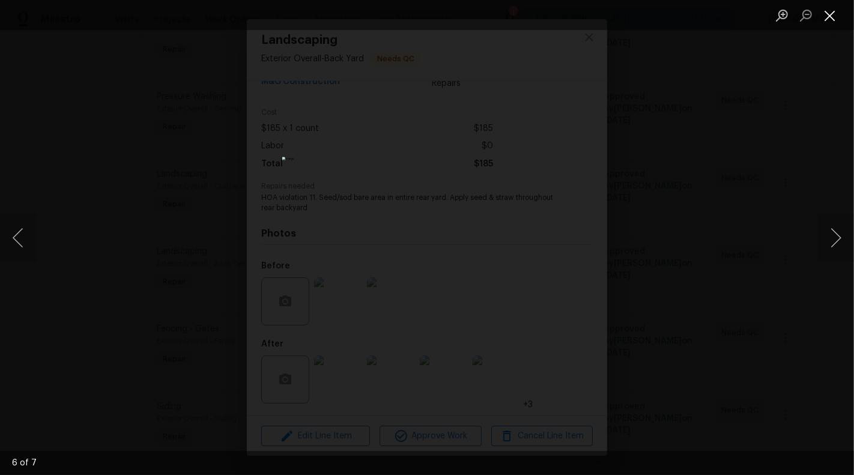
click at [832, 16] on button "Close lightbox" at bounding box center [830, 15] width 24 height 21
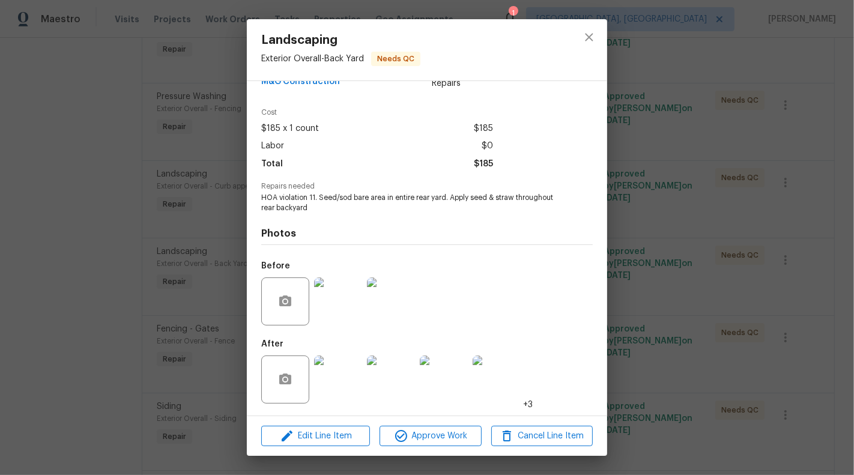
click at [668, 204] on div "Landscaping Exterior Overall - Back Yard Needs QC Vendor M&G Construction Accou…" at bounding box center [427, 237] width 854 height 475
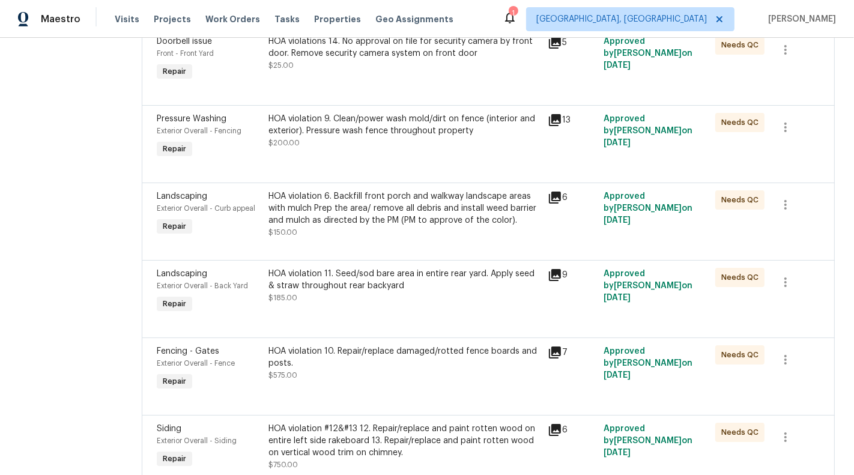
scroll to position [512, 0]
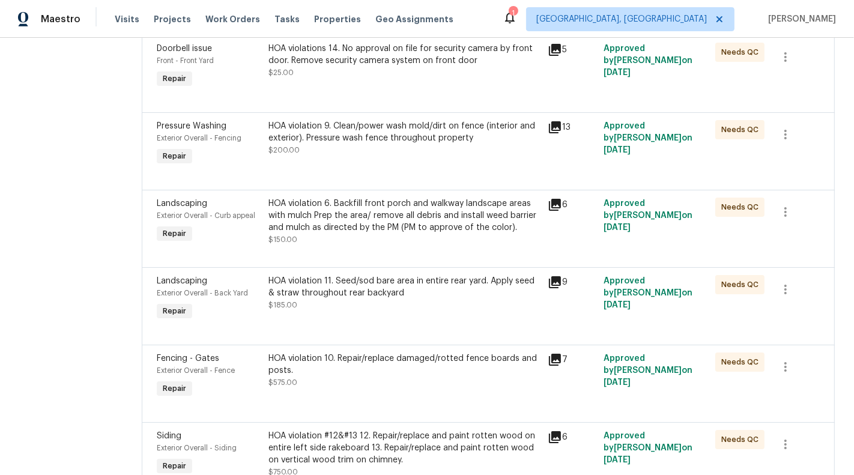
click at [431, 230] on div "HOA violation 6. Backfill front porch and walkway landscape areas with mulch Pr…" at bounding box center [404, 216] width 272 height 36
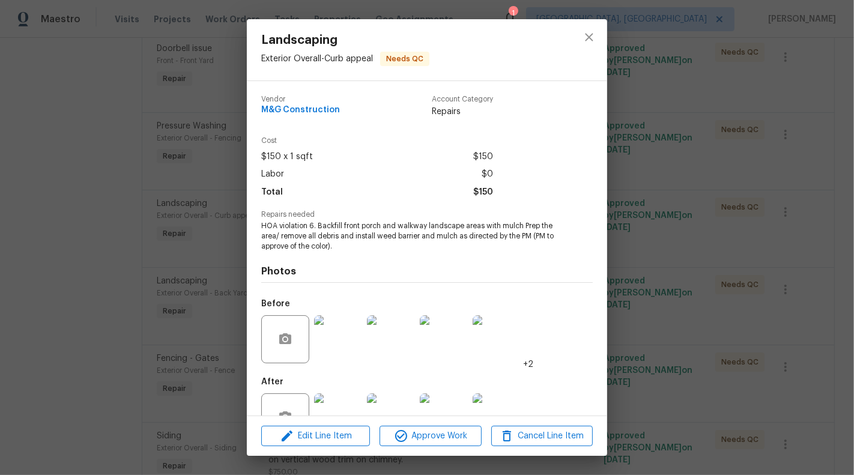
click at [337, 398] on img at bounding box center [338, 417] width 48 height 48
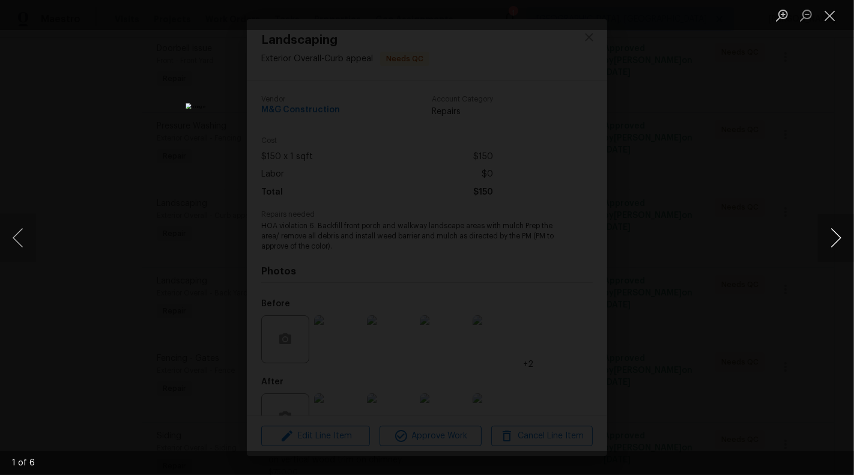
click at [831, 243] on button "Next image" at bounding box center [836, 238] width 36 height 48
click at [842, 240] on button "Next image" at bounding box center [836, 238] width 36 height 48
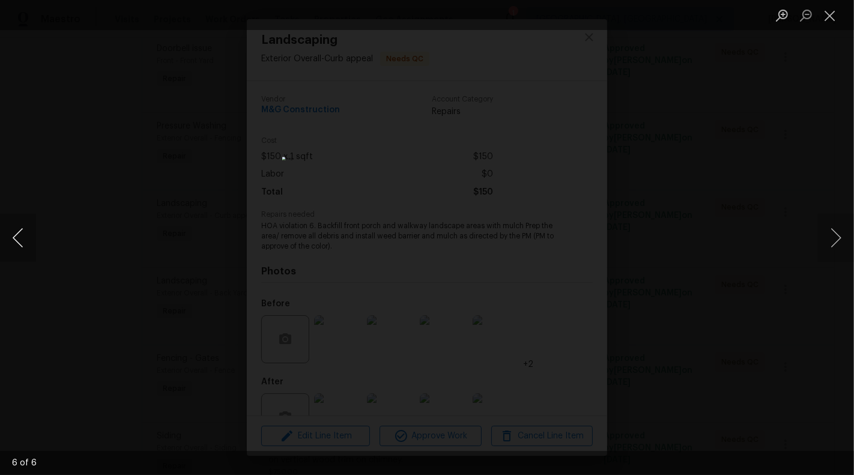
click at [11, 241] on button "Previous image" at bounding box center [18, 238] width 36 height 48
click at [14, 240] on button "Previous image" at bounding box center [18, 238] width 36 height 48
click at [839, 234] on button "Next image" at bounding box center [836, 238] width 36 height 48
click at [838, 232] on button "Next image" at bounding box center [836, 238] width 36 height 48
click at [834, 16] on button "Close lightbox" at bounding box center [830, 15] width 24 height 21
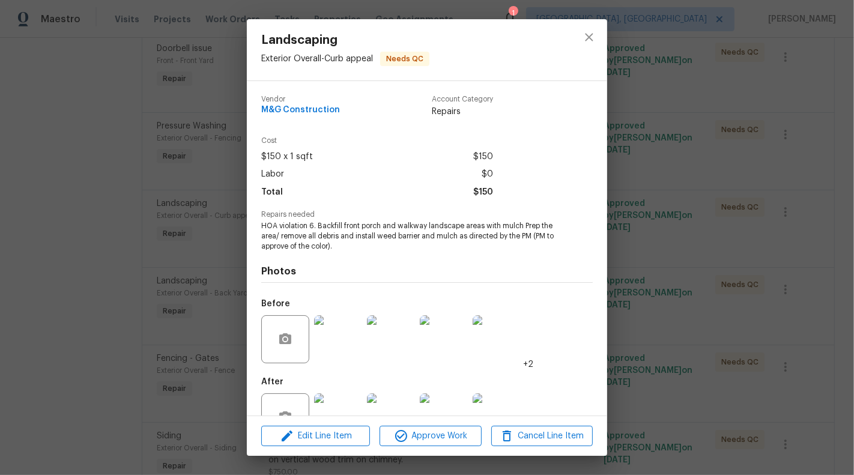
click at [683, 190] on div "Landscaping Exterior Overall - Curb appeal Needs QC Vendor M&G Construction Acc…" at bounding box center [427, 237] width 854 height 475
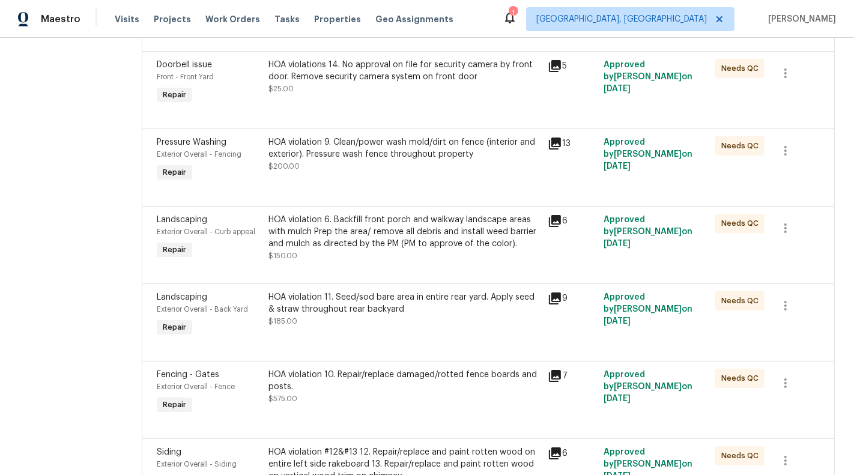
scroll to position [481, 0]
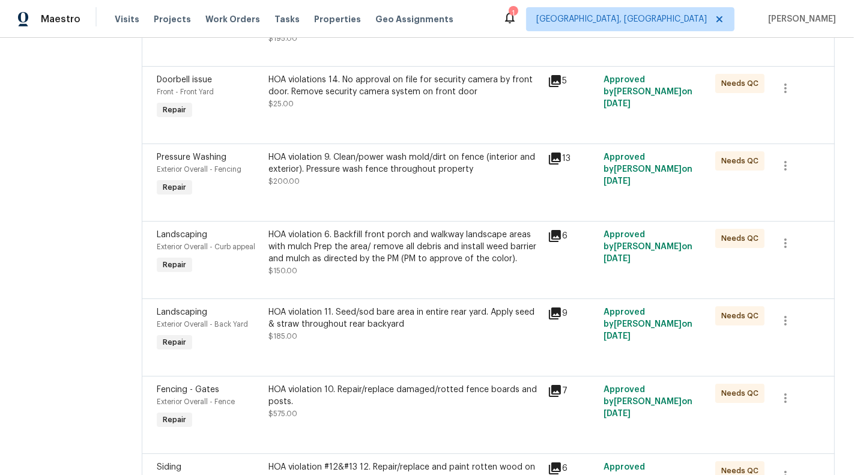
click at [443, 248] on div "HOA violation 6. Backfill front porch and walkway landscape areas with mulch Pr…" at bounding box center [404, 247] width 272 height 36
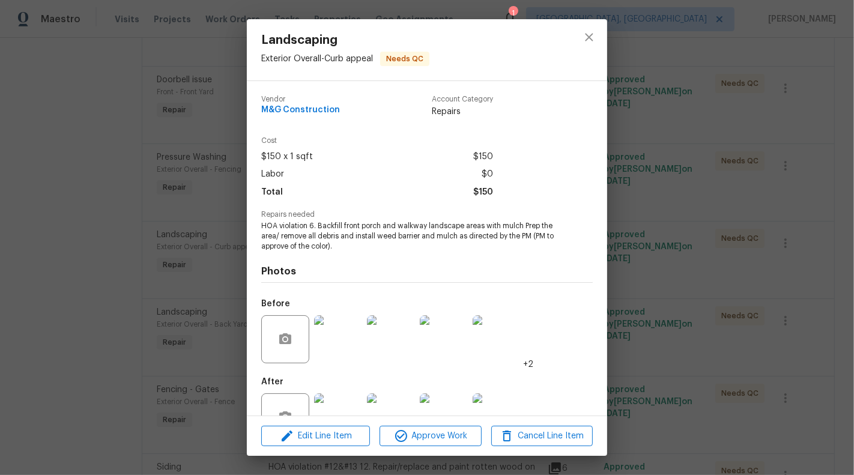
scroll to position [38, 0]
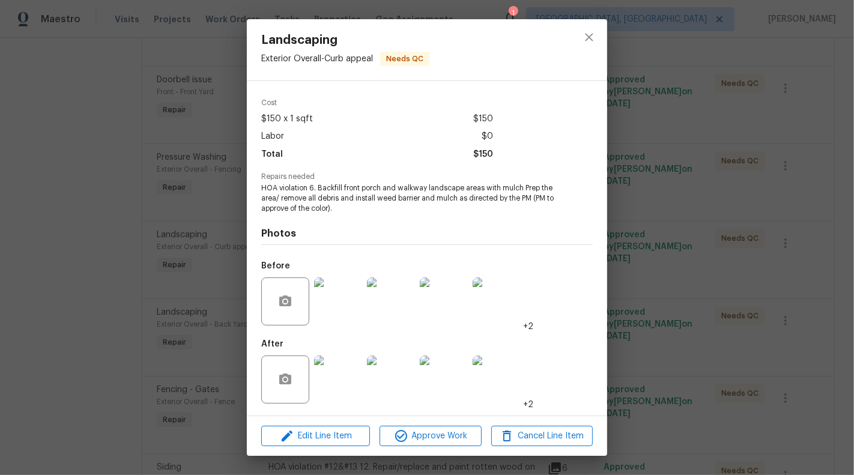
click at [349, 385] on img at bounding box center [338, 380] width 48 height 48
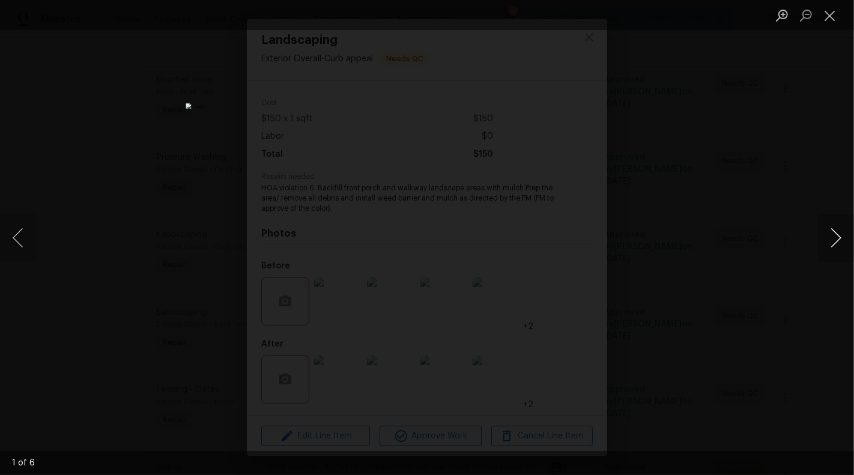
click at [825, 253] on button "Next image" at bounding box center [836, 238] width 36 height 48
click at [830, 14] on button "Close lightbox" at bounding box center [830, 15] width 24 height 21
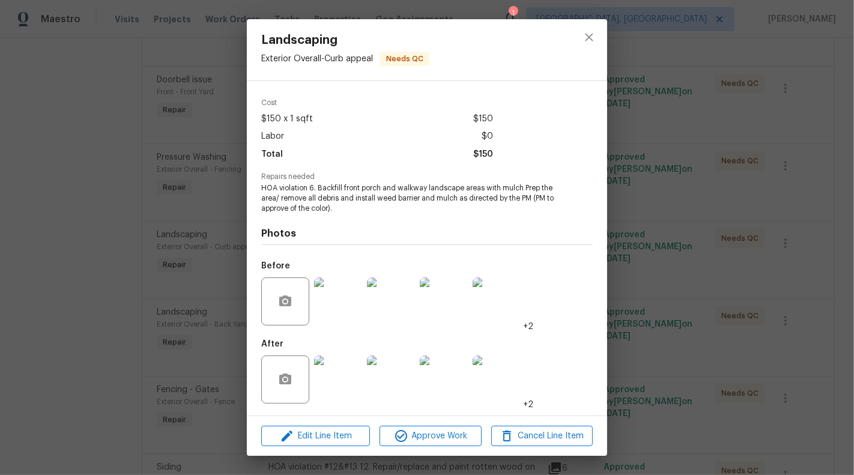
click at [739, 259] on div "Landscaping Exterior Overall - Curb appeal Needs QC Vendor M&G Construction Acc…" at bounding box center [427, 237] width 854 height 475
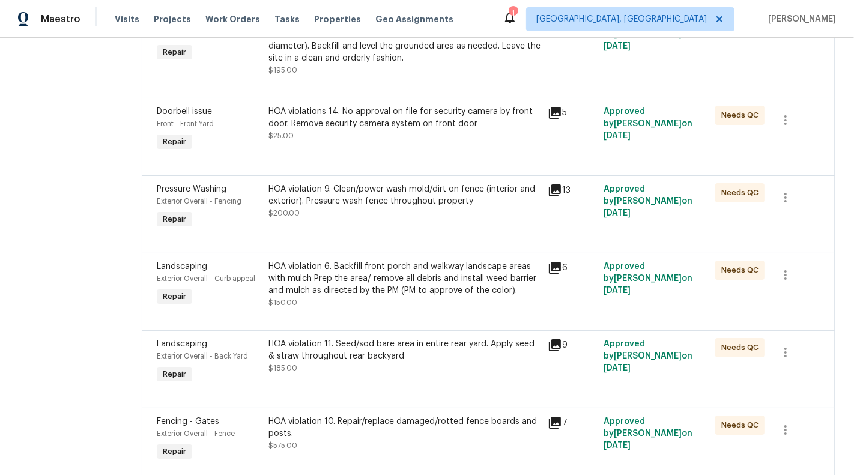
scroll to position [422, 0]
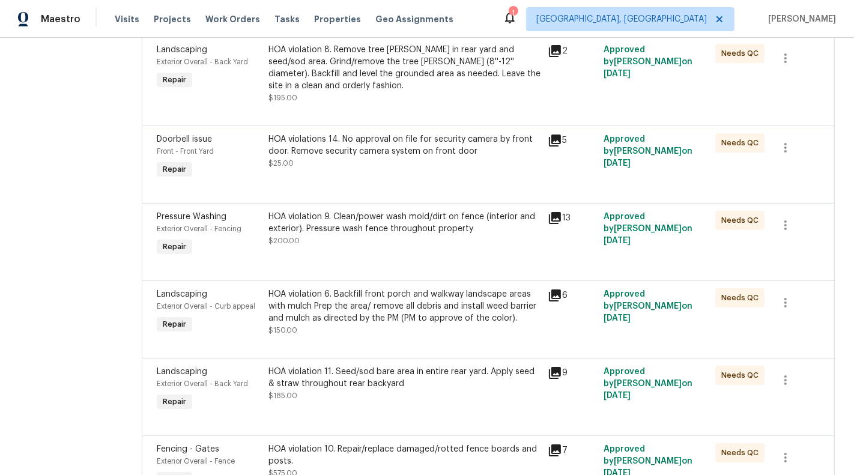
click at [417, 238] on div "HOA violation 9. Clean/power wash mold/dirt on fence (interior and exterior). P…" at bounding box center [404, 229] width 272 height 36
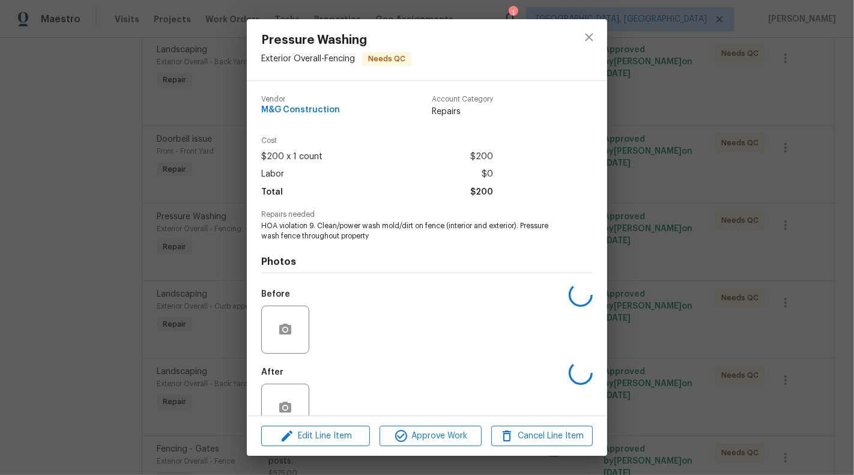
scroll to position [28, 0]
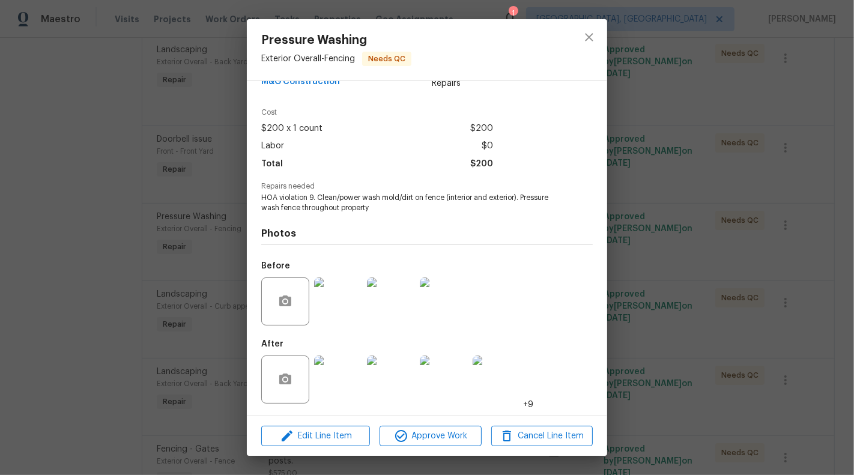
click at [335, 389] on img at bounding box center [338, 380] width 48 height 48
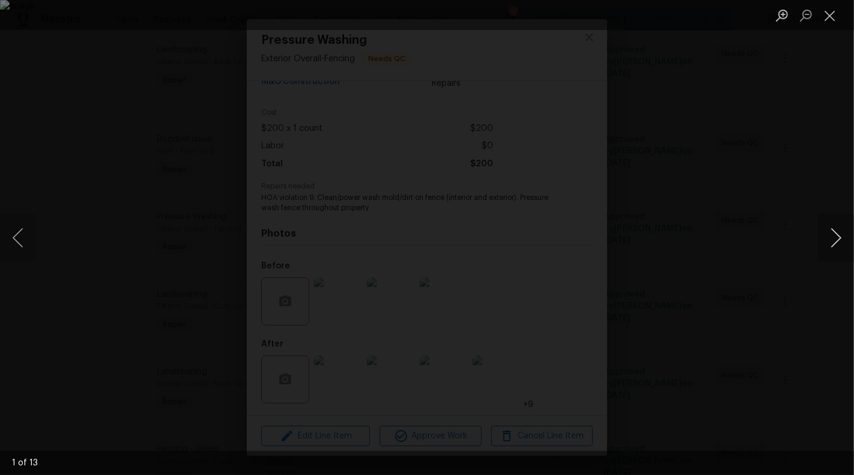
click at [835, 231] on button "Next image" at bounding box center [836, 238] width 36 height 48
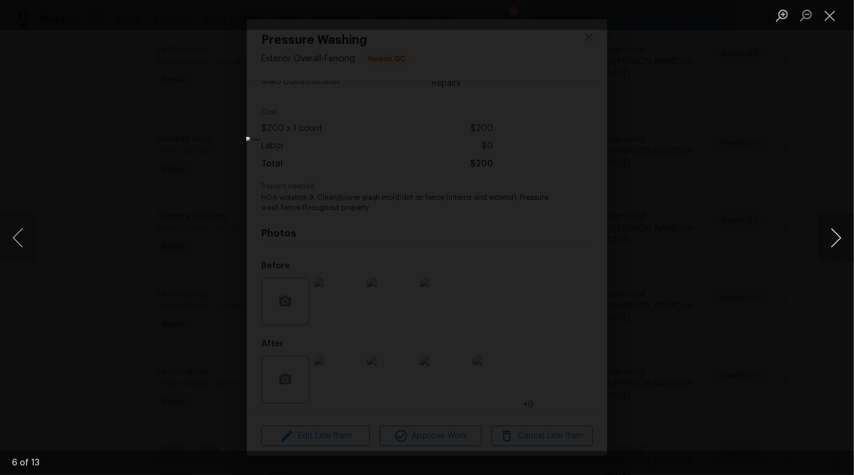
click at [835, 231] on button "Next image" at bounding box center [836, 238] width 36 height 48
click at [827, 13] on button "Close lightbox" at bounding box center [830, 15] width 24 height 21
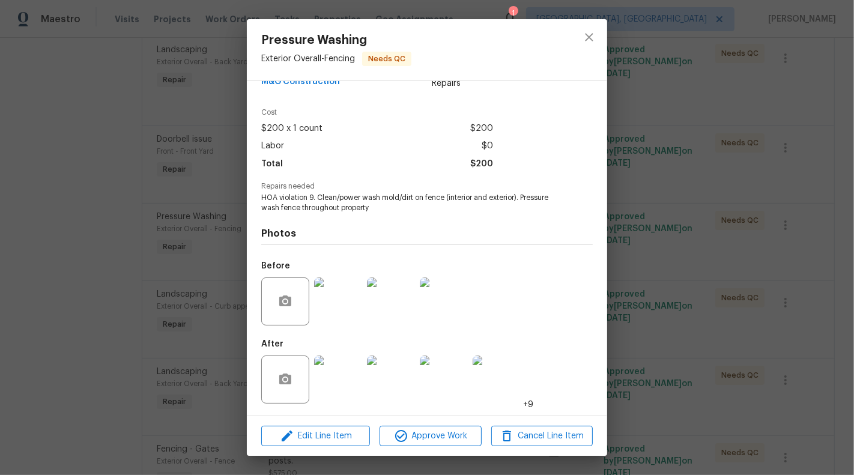
click at [692, 246] on div "Pressure Washing Exterior Overall - Fencing Needs QC Vendor M&G Construction Ac…" at bounding box center [427, 237] width 854 height 475
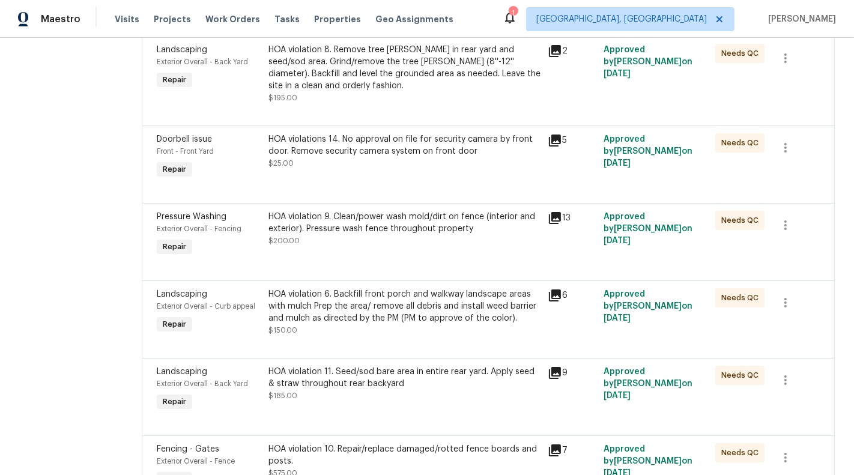
scroll to position [388, 0]
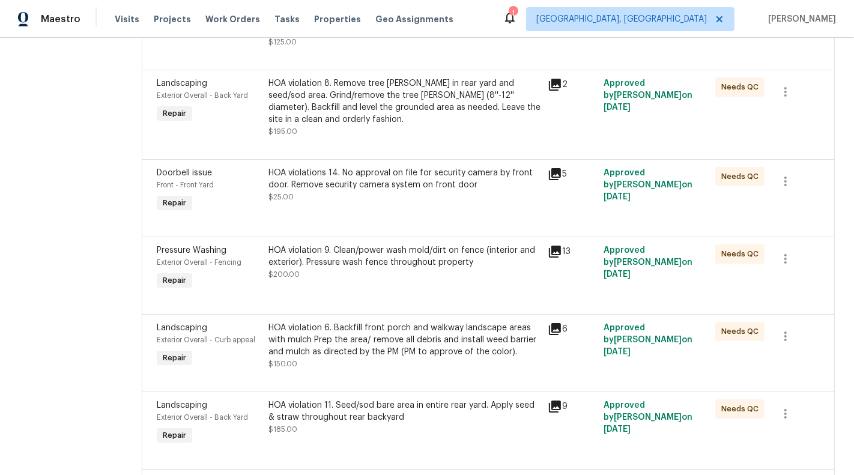
click at [441, 253] on div "HOA violation 9. Clean/power wash mold/dirt on fence (interior and exterior). P…" at bounding box center [404, 256] width 272 height 24
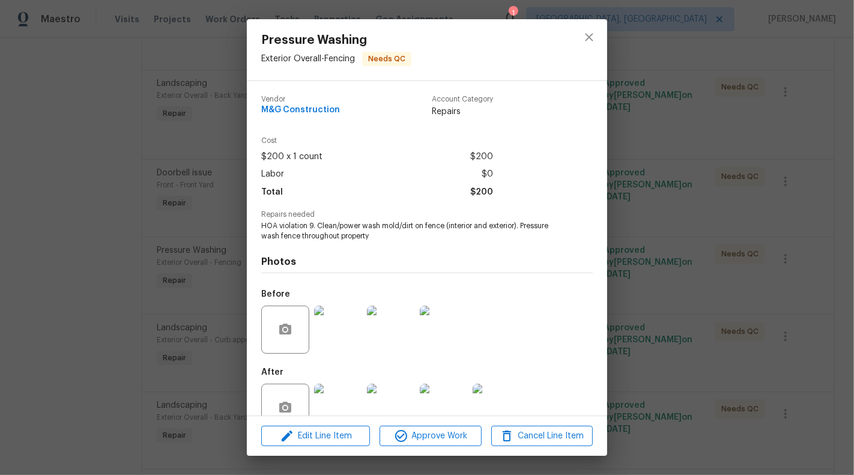
scroll to position [28, 0]
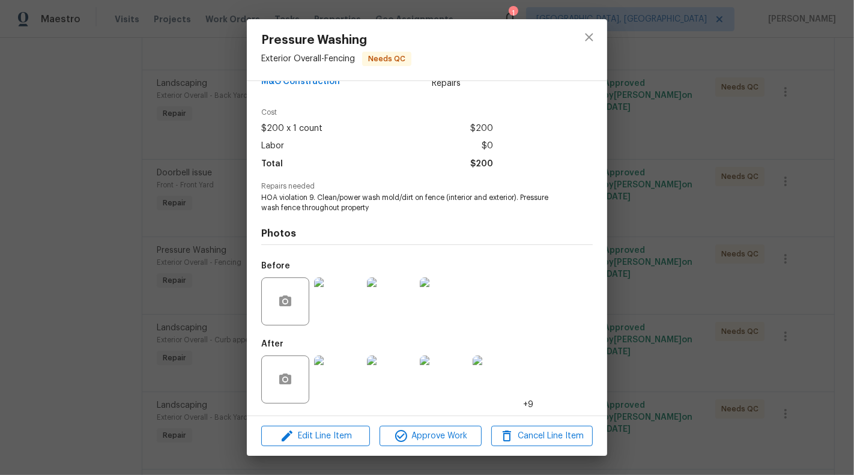
click at [132, 330] on div "Pressure Washing Exterior Overall - Fencing Needs QC Vendor M&G Construction Ac…" at bounding box center [427, 237] width 854 height 475
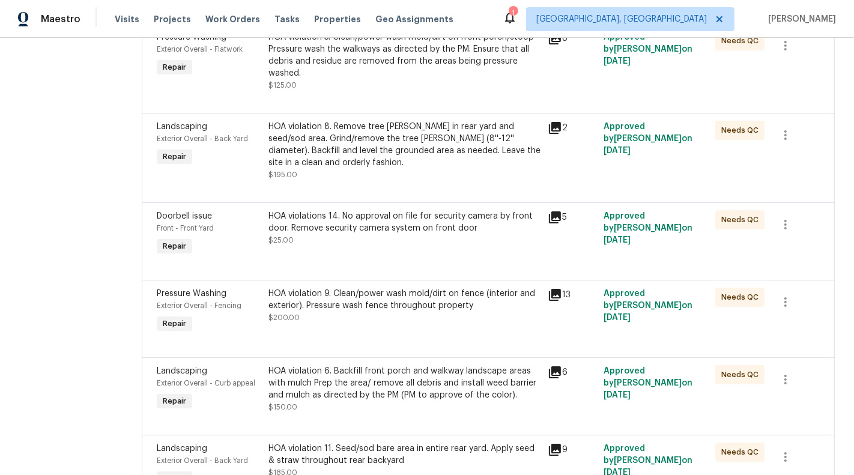
scroll to position [340, 0]
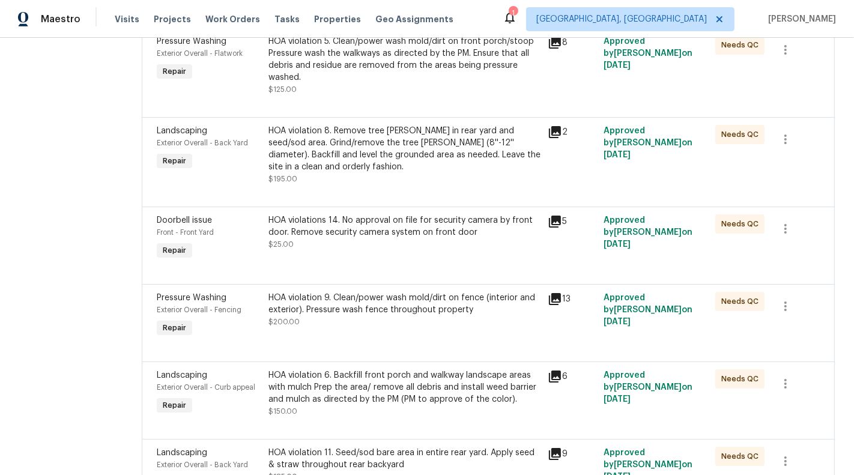
click at [355, 236] on div "HOA violations 14. No approval on file for security camera by front door. Remov…" at bounding box center [404, 226] width 272 height 24
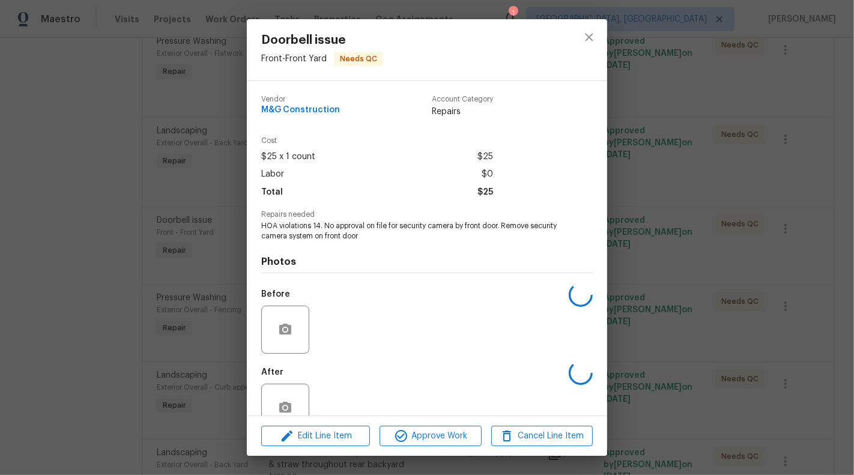
scroll to position [28, 0]
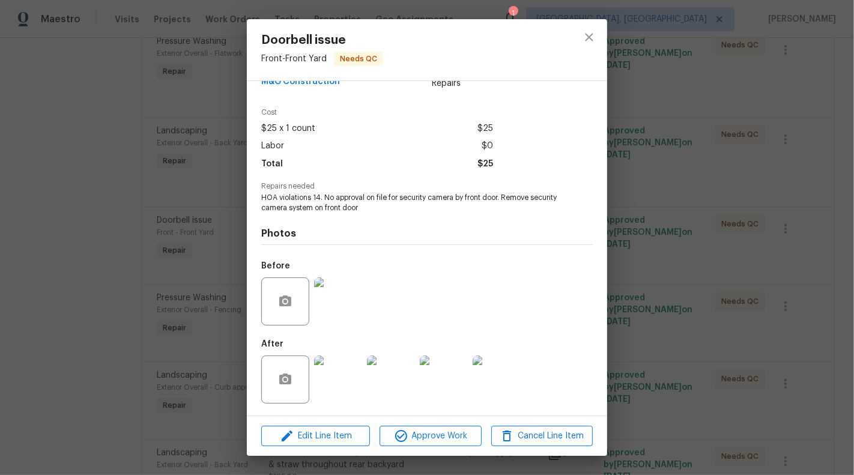
click at [326, 374] on img at bounding box center [338, 380] width 48 height 48
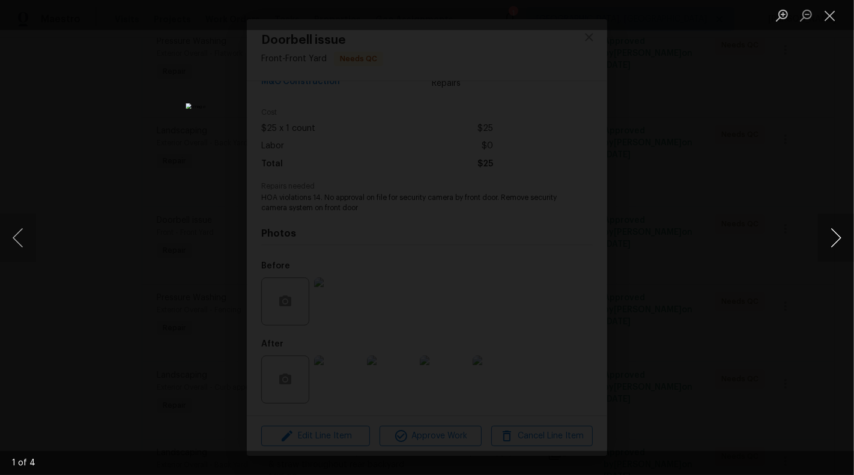
click at [837, 237] on button "Next image" at bounding box center [836, 238] width 36 height 48
click at [834, 231] on button "Next image" at bounding box center [836, 238] width 36 height 48
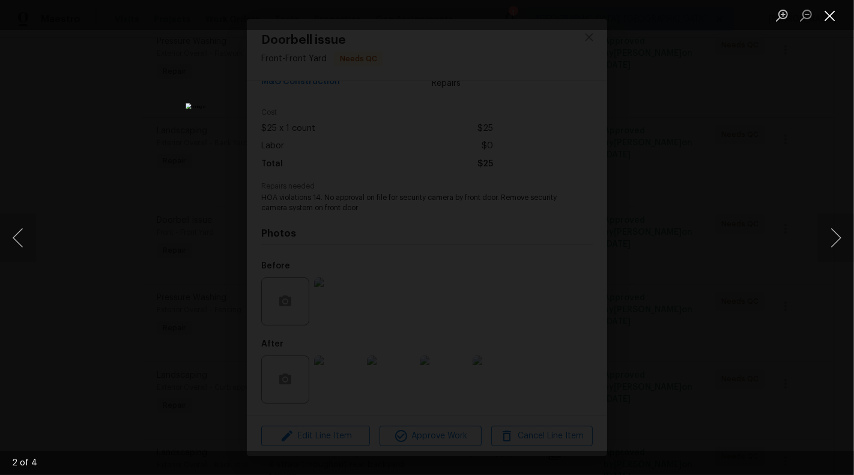
click at [829, 13] on button "Close lightbox" at bounding box center [830, 15] width 24 height 21
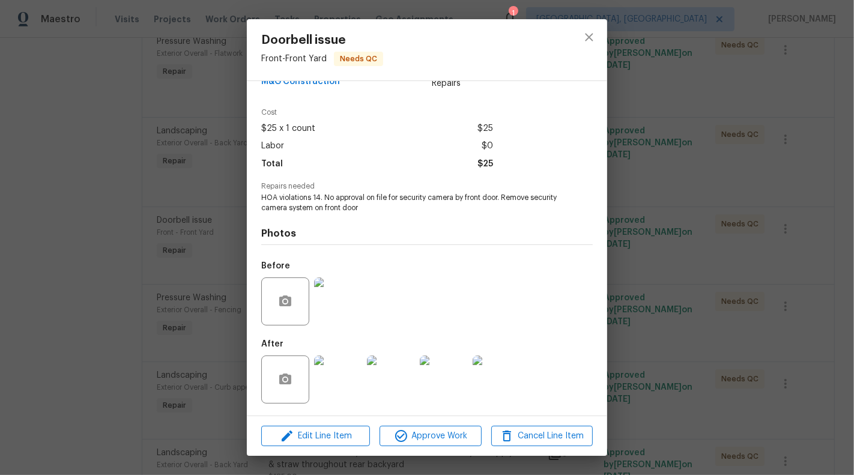
click at [682, 224] on div "Doorbell issue Front - Front Yard Needs QC Vendor M&G Construction Account Cate…" at bounding box center [427, 237] width 854 height 475
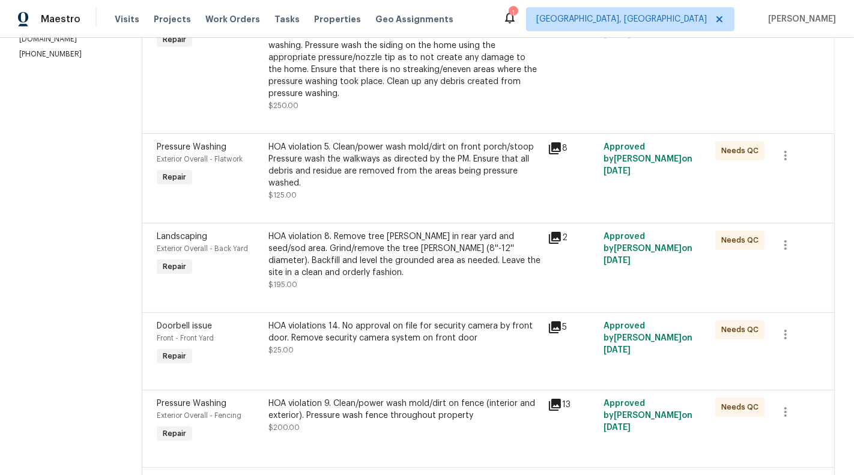
scroll to position [219, 0]
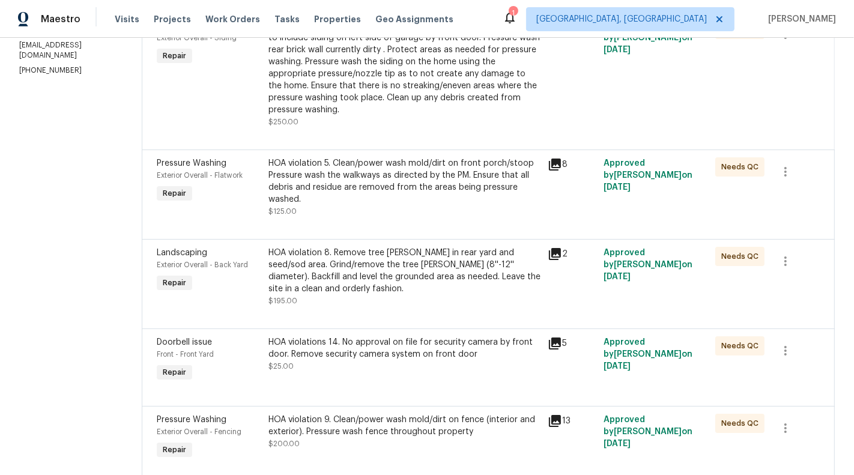
click at [444, 255] on div "HOA violation 8. Remove tree stump in rear yard and seed/sod area. Grind/remove…" at bounding box center [404, 271] width 272 height 48
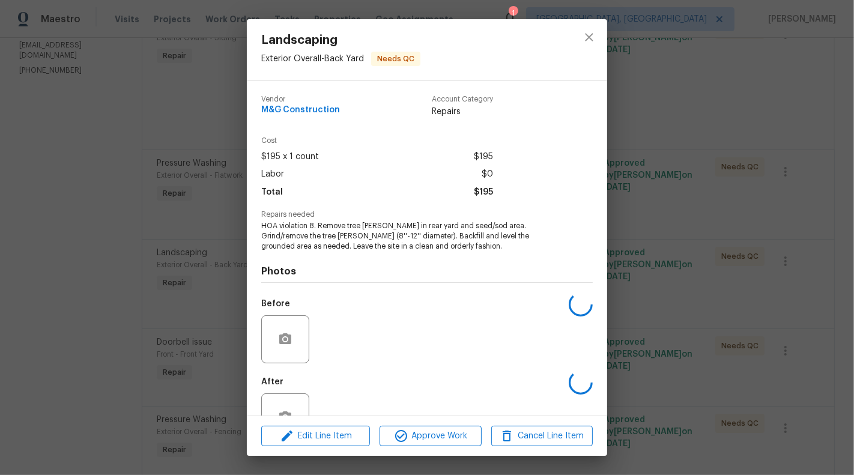
scroll to position [38, 0]
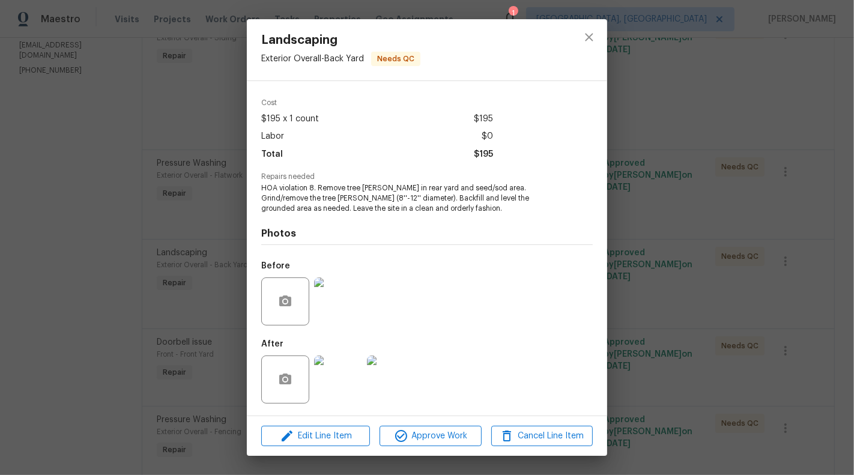
click at [341, 395] on img at bounding box center [338, 380] width 48 height 48
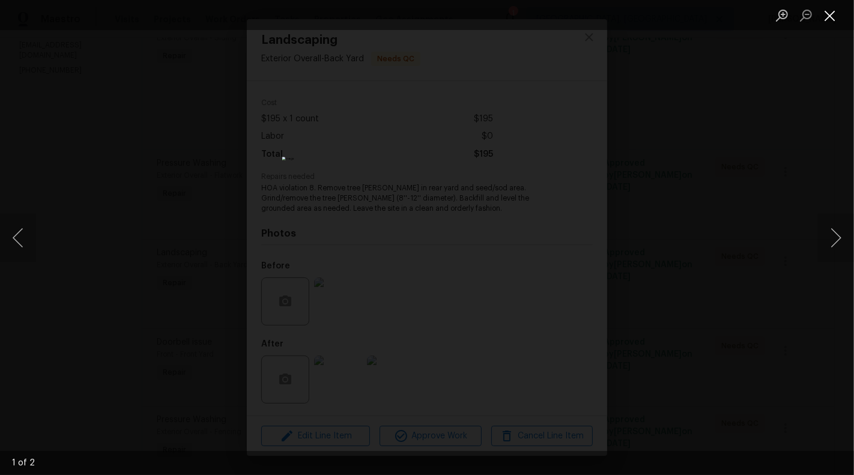
click at [836, 16] on button "Close lightbox" at bounding box center [830, 15] width 24 height 21
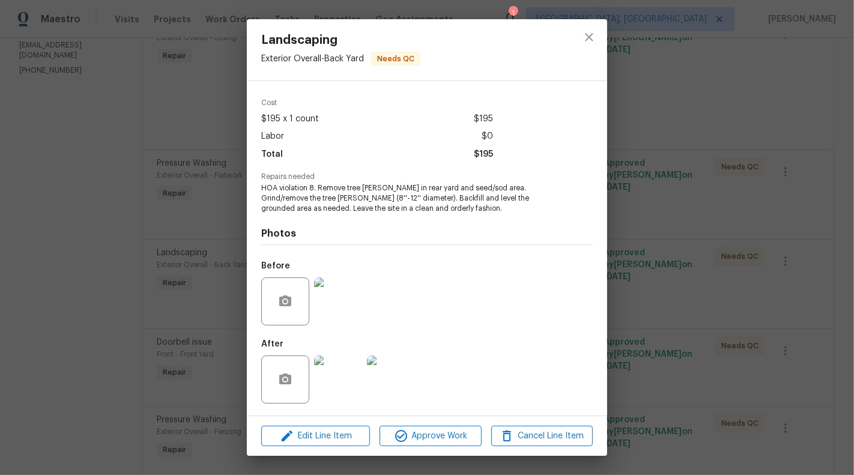
click at [667, 171] on div "Landscaping Exterior Overall - Back Yard Needs QC Vendor M&G Construction Accou…" at bounding box center [427, 237] width 854 height 475
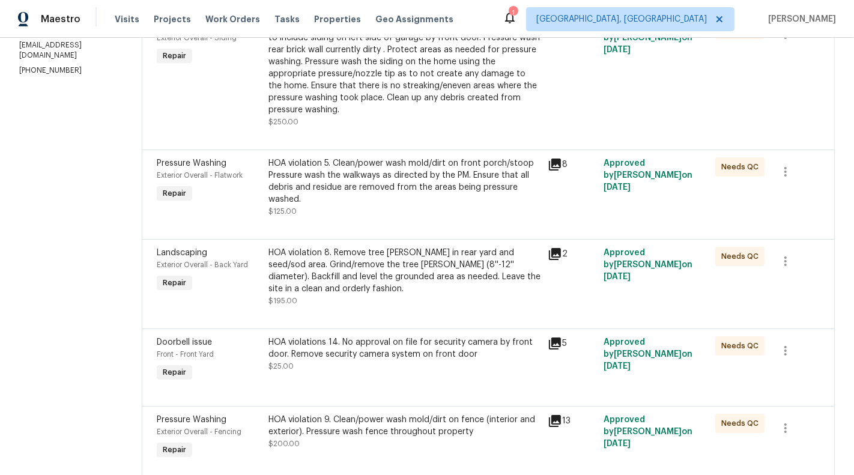
scroll to position [148, 0]
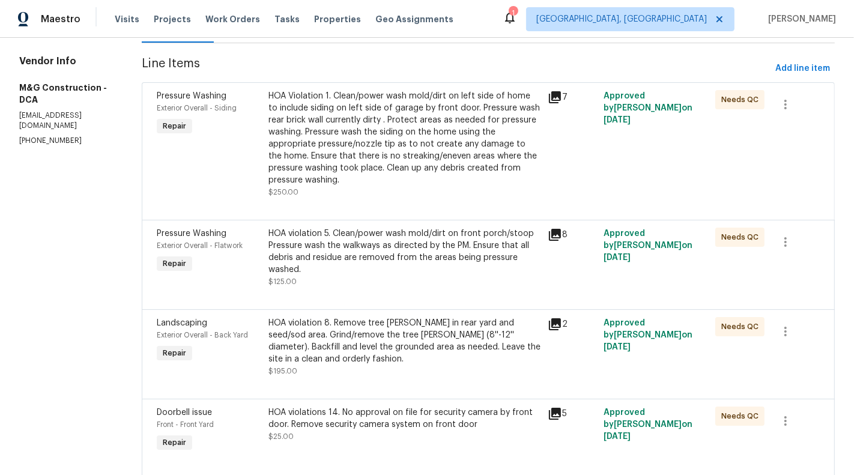
click at [398, 271] on div "HOA violation 5. Clean/power wash mold/dirt on front porch/stoop Pressure wash …" at bounding box center [404, 252] width 272 height 48
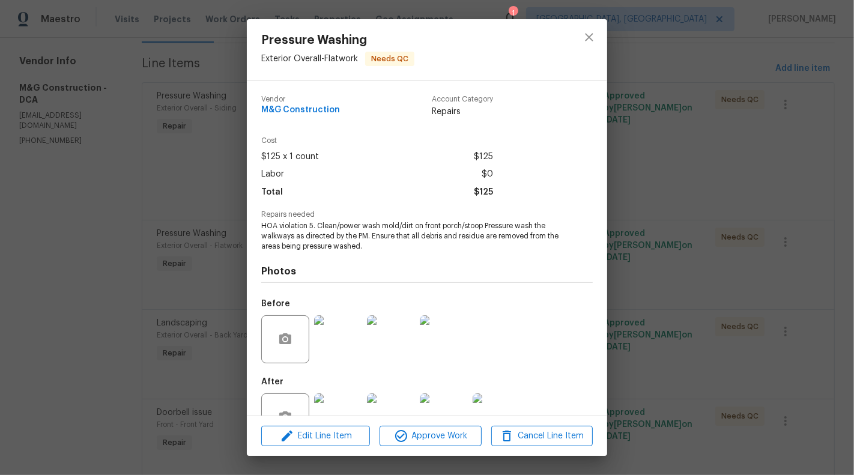
scroll to position [38, 0]
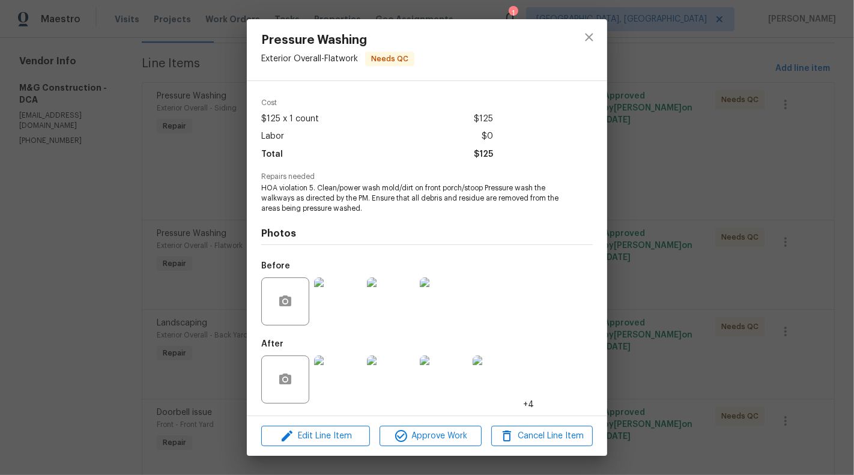
click at [363, 395] on div at bounding box center [338, 379] width 53 height 62
click at [347, 388] on img at bounding box center [338, 380] width 48 height 48
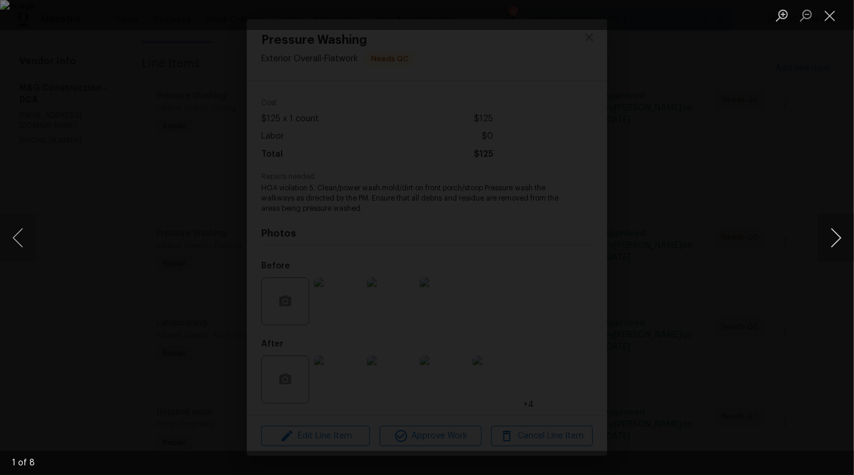
click at [845, 229] on button "Next image" at bounding box center [836, 238] width 36 height 48
click at [841, 234] on button "Next image" at bounding box center [836, 238] width 36 height 48
click at [14, 240] on button "Previous image" at bounding box center [18, 238] width 36 height 48
click at [853, 233] on button "Next image" at bounding box center [836, 238] width 36 height 48
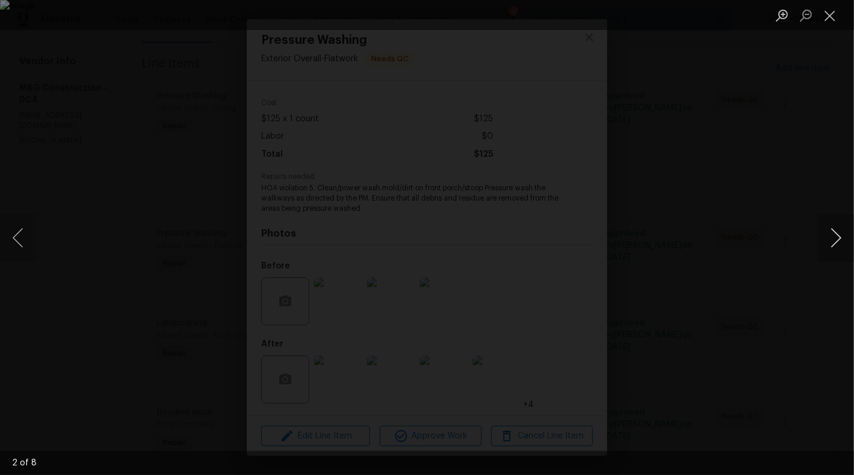
click at [838, 232] on button "Next image" at bounding box center [836, 238] width 36 height 48
click at [8, 246] on button "Previous image" at bounding box center [18, 238] width 36 height 48
click at [828, 231] on button "Next image" at bounding box center [836, 238] width 36 height 48
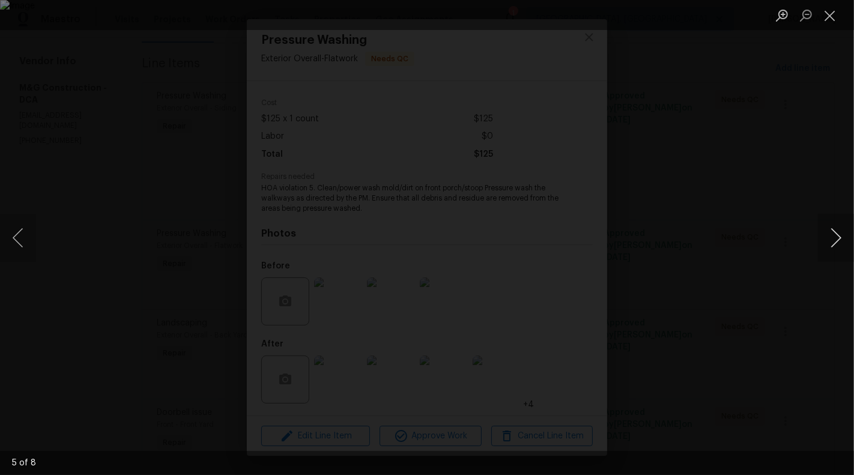
click at [835, 233] on button "Next image" at bounding box center [836, 238] width 36 height 48
click at [831, 16] on button "Close lightbox" at bounding box center [830, 15] width 24 height 21
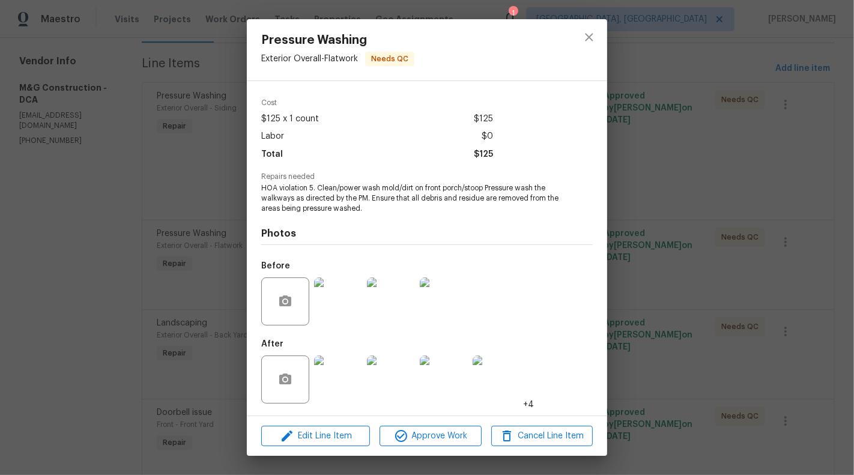
click at [746, 189] on div "Pressure Washing Exterior Overall - Flatwork Needs QC Vendor M&G Construction A…" at bounding box center [427, 237] width 854 height 475
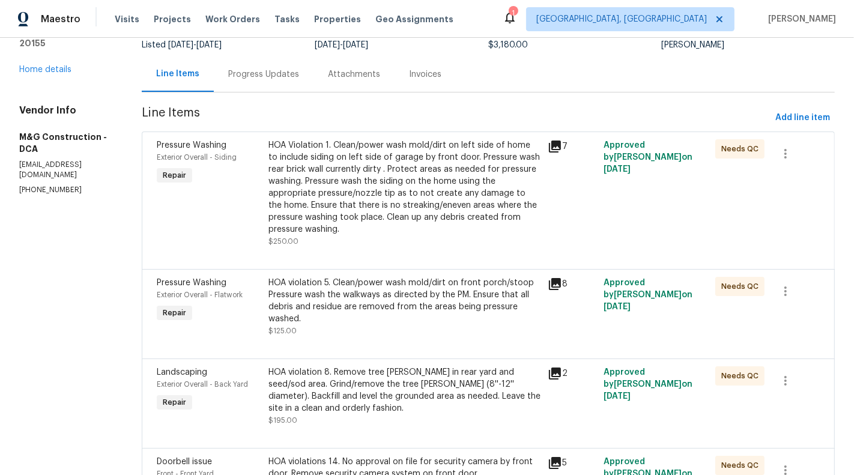
scroll to position [89, 0]
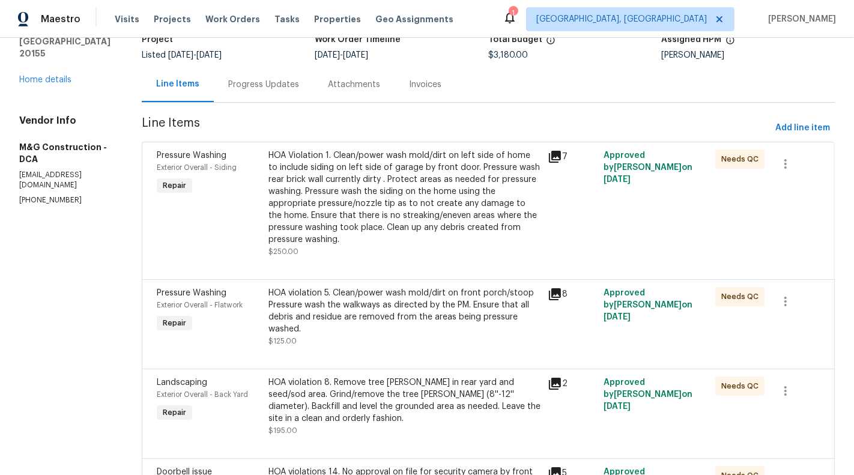
click at [408, 157] on div "HOA Violation 1. Clean/power wash mold/dirt on left side of home to include sid…" at bounding box center [404, 198] width 272 height 96
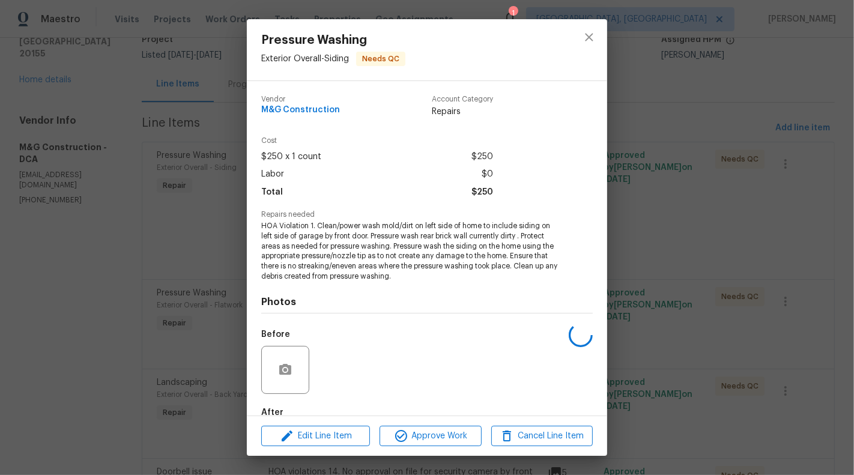
scroll to position [68, 0]
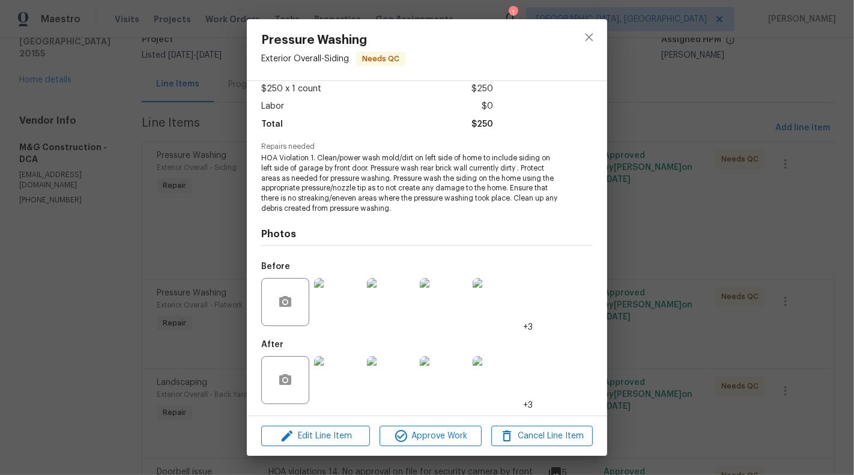
click at [345, 383] on img at bounding box center [338, 380] width 48 height 48
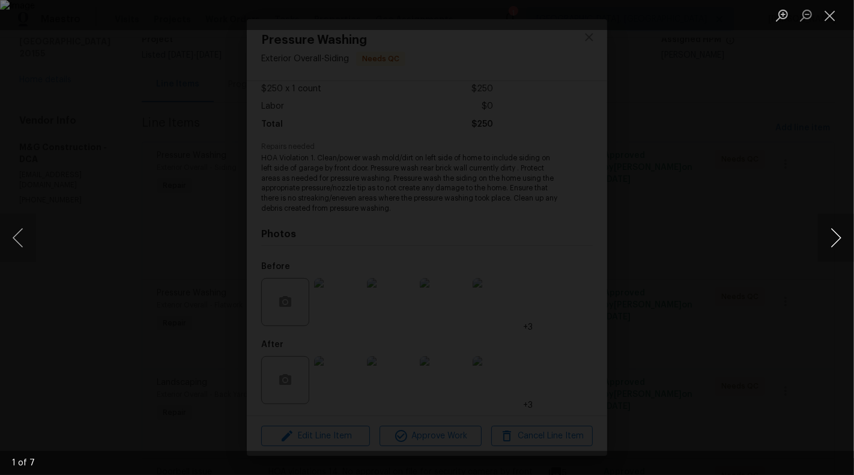
click at [853, 230] on button "Next image" at bounding box center [836, 238] width 36 height 48
click at [837, 241] on button "Next image" at bounding box center [836, 238] width 36 height 48
click at [825, 20] on button "Close lightbox" at bounding box center [830, 15] width 24 height 21
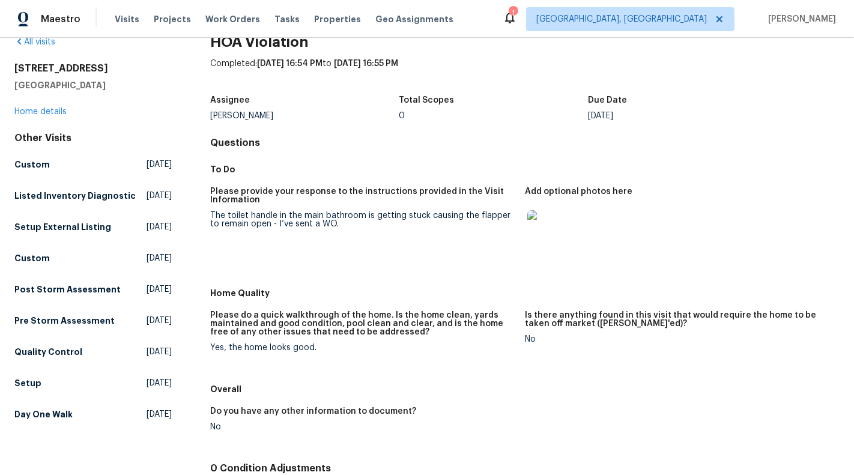
scroll to position [28, 0]
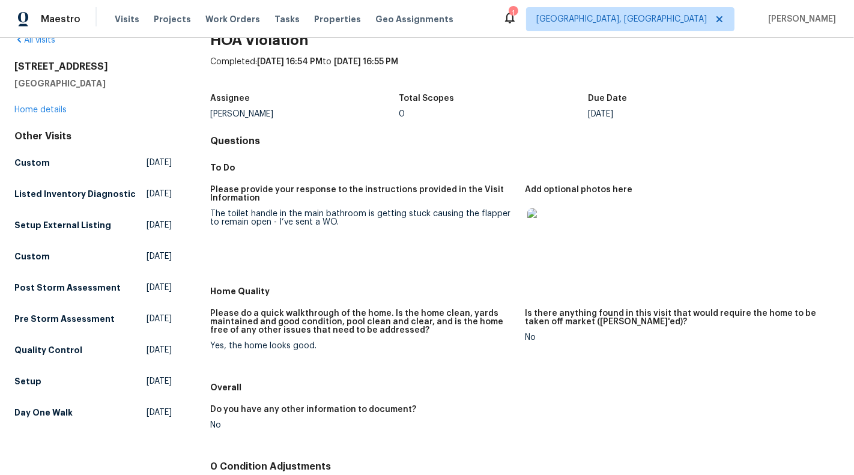
click at [564, 213] on img at bounding box center [546, 227] width 38 height 38
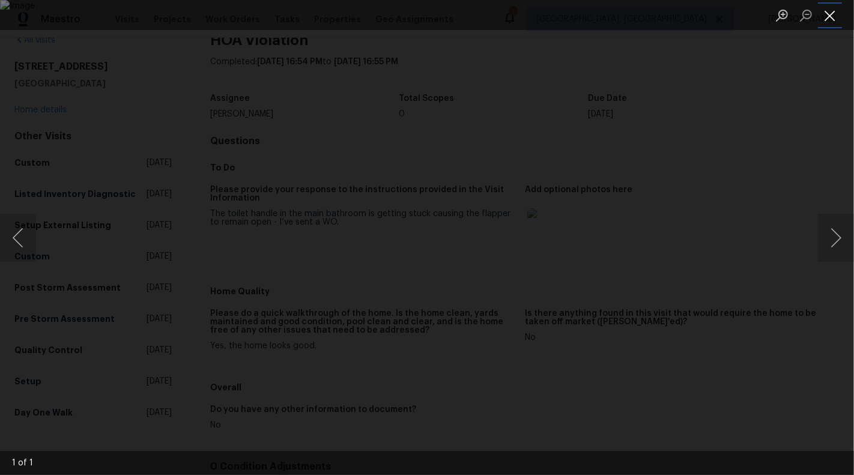
click at [838, 18] on button "Close lightbox" at bounding box center [830, 15] width 24 height 21
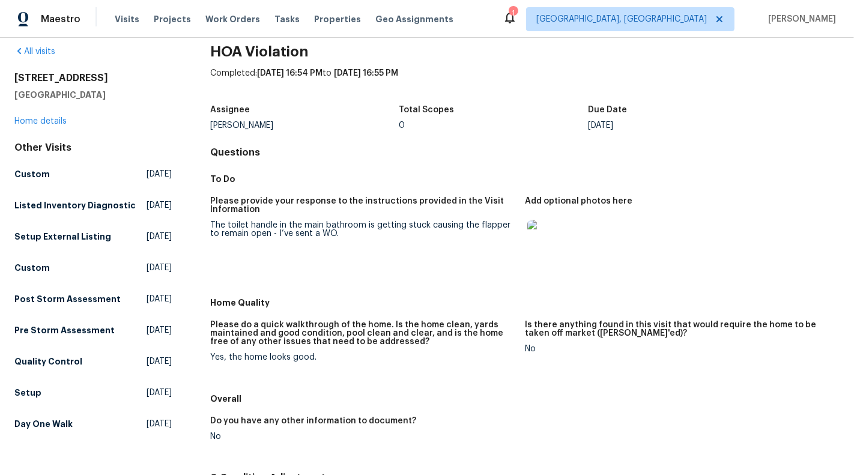
scroll to position [0, 0]
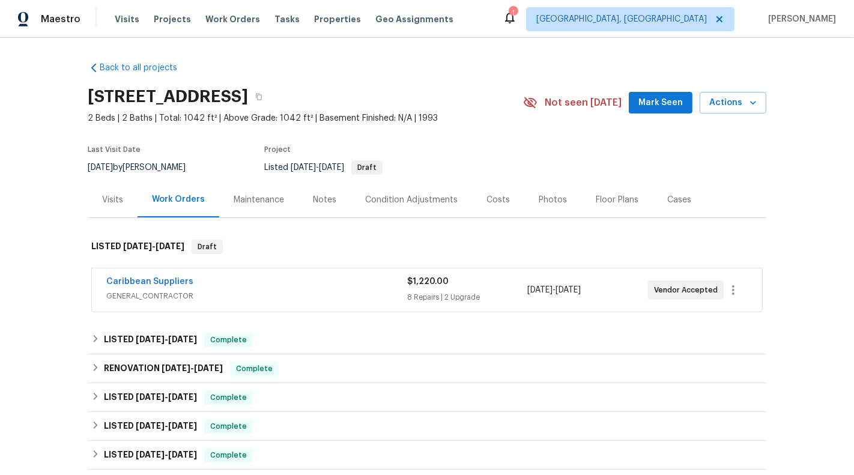
click at [386, 288] on div "Caribbean Suppliers" at bounding box center [256, 283] width 301 height 14
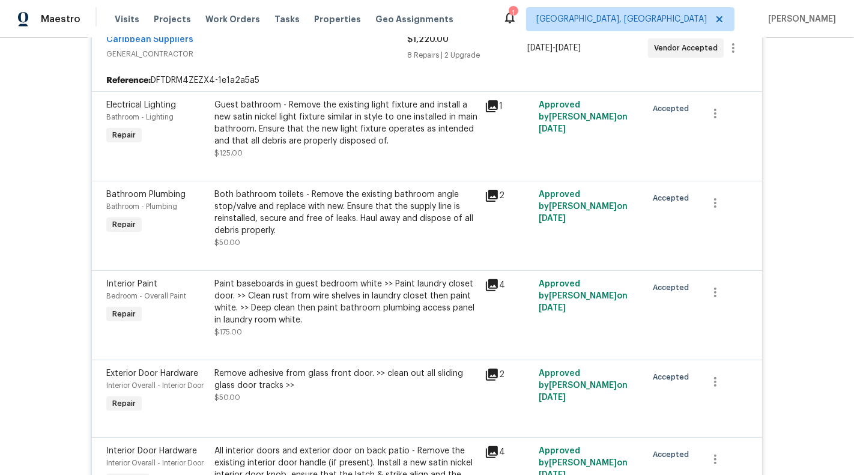
scroll to position [266, 0]
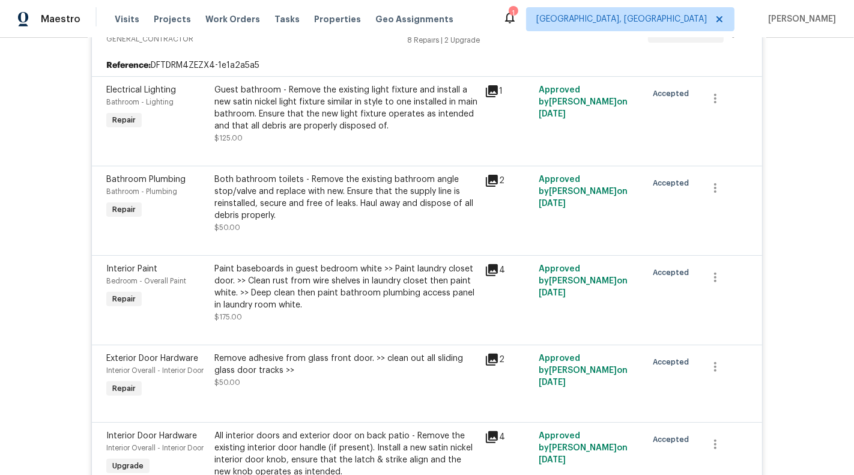
click at [413, 221] on div "Both bathroom toilets - Remove the existing bathroom angle stop/valve and repla…" at bounding box center [345, 204] width 263 height 60
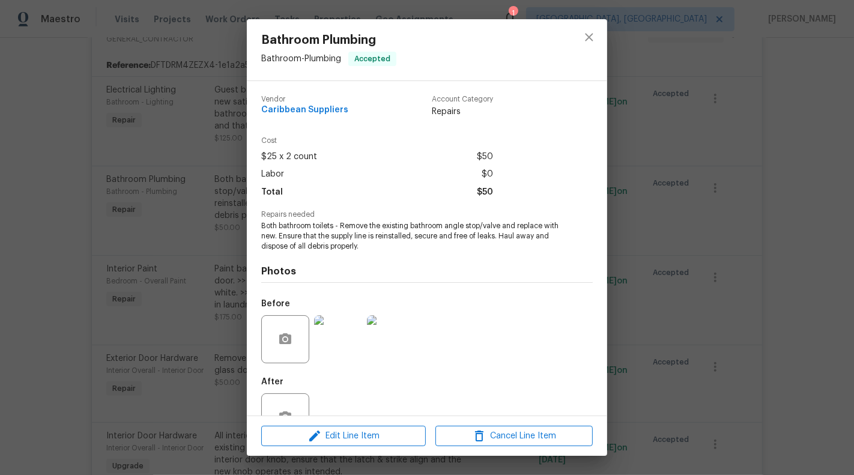
scroll to position [38, 0]
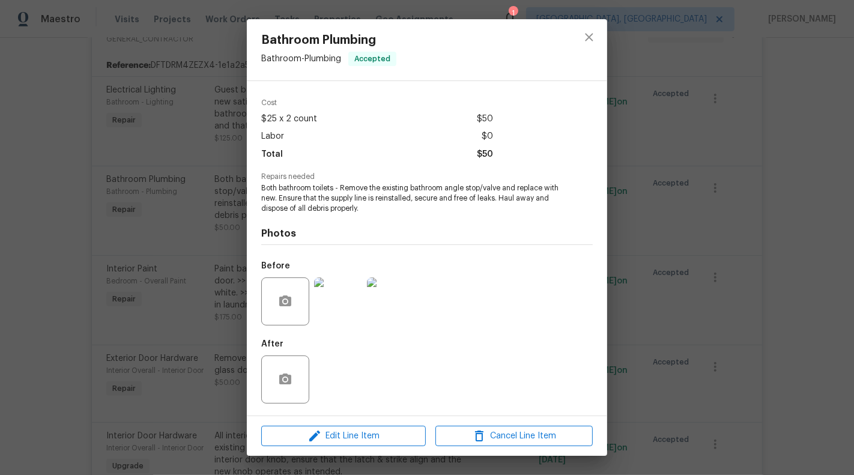
click at [334, 307] on img at bounding box center [338, 301] width 48 height 48
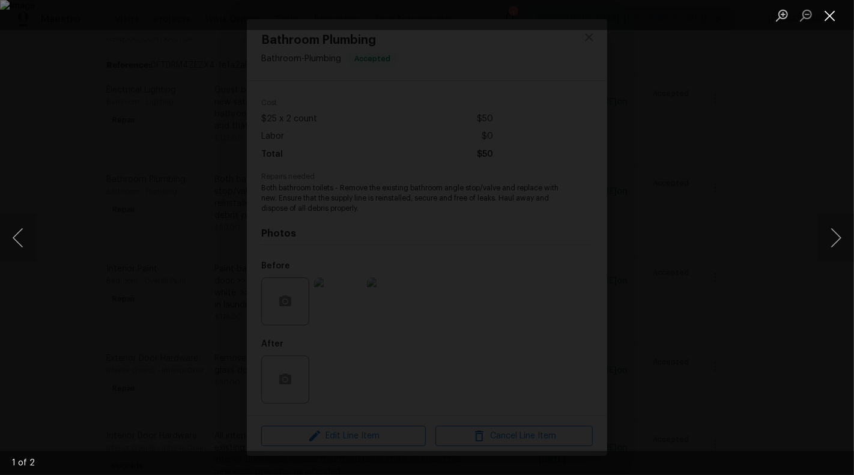
click at [833, 10] on button "Close lightbox" at bounding box center [830, 15] width 24 height 21
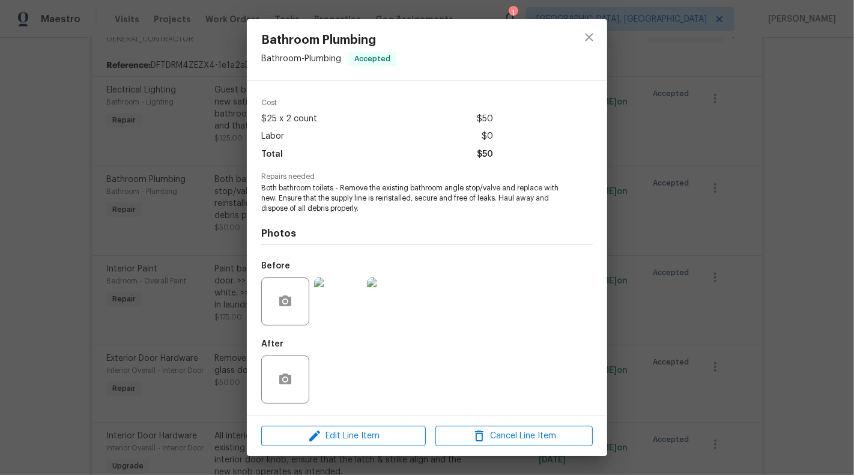
click at [392, 303] on img at bounding box center [391, 301] width 48 height 48
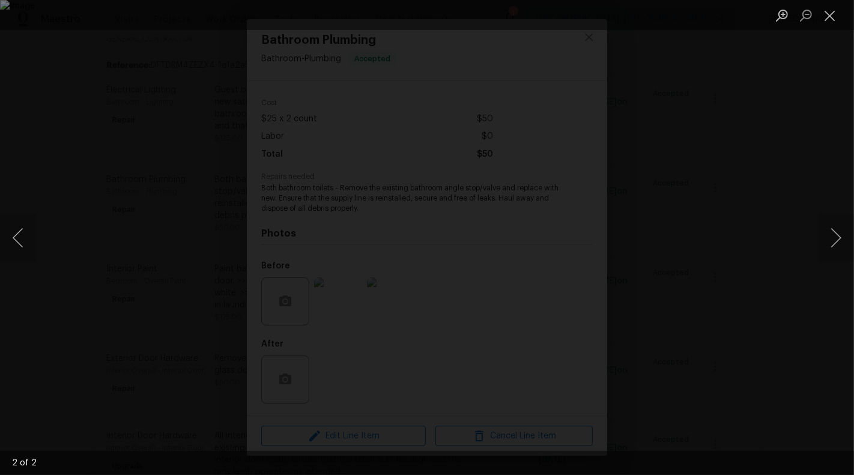
click at [677, 192] on img "Lightbox" at bounding box center [427, 237] width 854 height 475
click at [833, 9] on button "Close lightbox" at bounding box center [830, 15] width 24 height 21
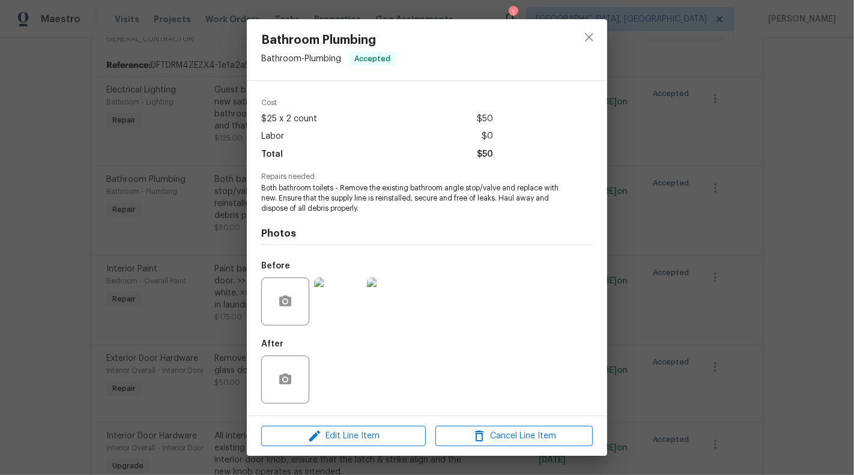
click at [744, 201] on div "Bathroom Plumbing Bathroom - Plumbing Accepted Vendor Caribbean Suppliers Accou…" at bounding box center [427, 237] width 854 height 475
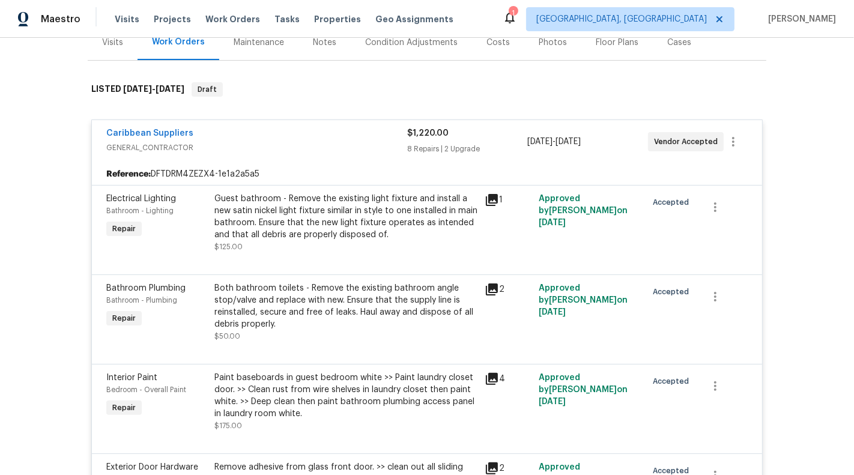
scroll to position [117, 0]
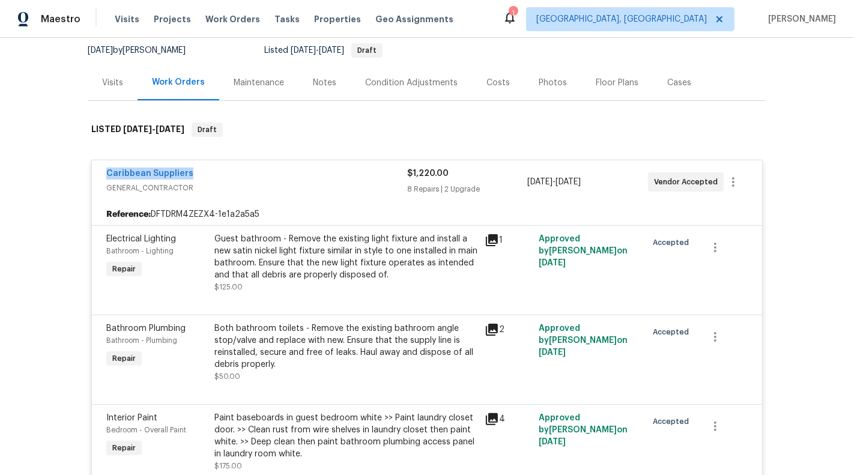
drag, startPoint x: 223, startPoint y: 172, endPoint x: 97, endPoint y: 172, distance: 126.1
click at [97, 172] on div "Caribbean Suppliers GENERAL_CONTRACTOR $1,220.00 8 Repairs | 2 Upgrade 9/2/2025…" at bounding box center [427, 181] width 670 height 43
copy link "Caribbean Suppliers"
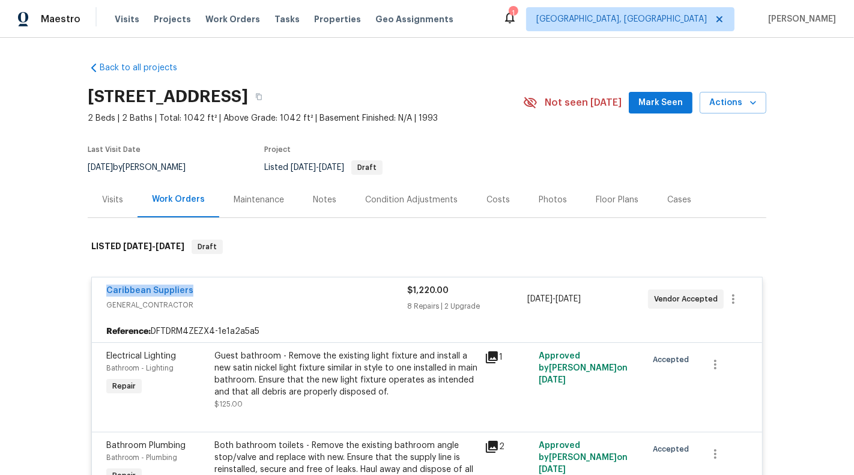
scroll to position [16, 0]
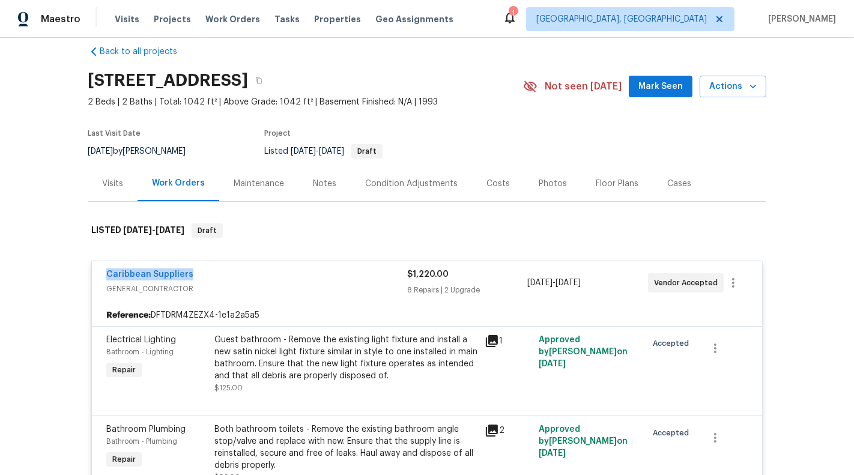
click at [353, 201] on div "Condition Adjustments" at bounding box center [411, 183] width 121 height 35
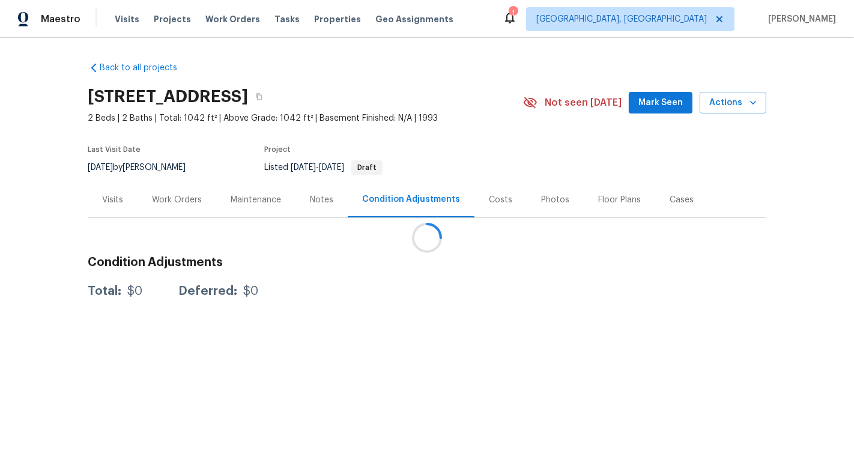
click at [147, 207] on div at bounding box center [427, 237] width 854 height 475
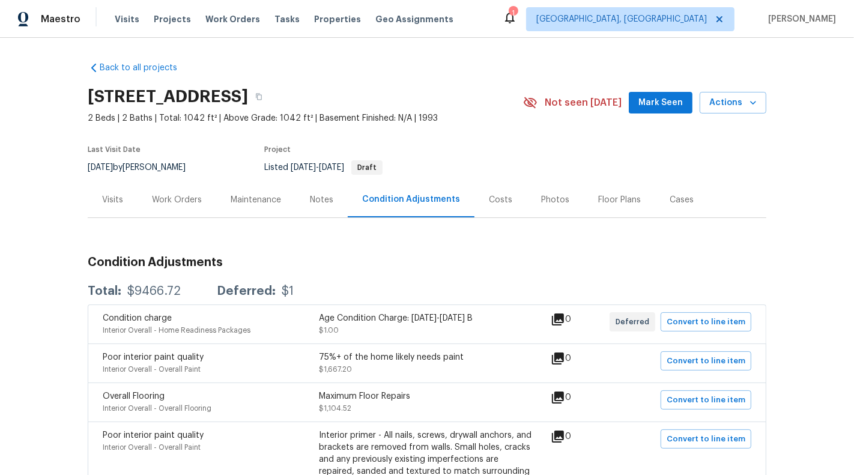
click at [168, 208] on div "Work Orders" at bounding box center [177, 199] width 79 height 35
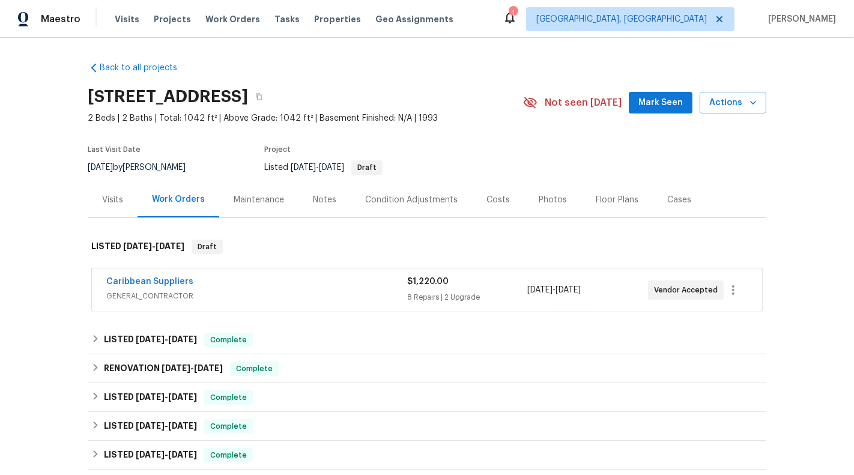
click at [312, 312] on div "Caribbean Suppliers GENERAL_CONTRACTOR $1,220.00 8 Repairs | 2 Upgrade 9/2/2025…" at bounding box center [427, 291] width 679 height 50
click at [303, 304] on div "Caribbean Suppliers GENERAL_CONTRACTOR $1,220.00 8 Repairs | 2 Upgrade 9/2/2025…" at bounding box center [427, 289] width 670 height 43
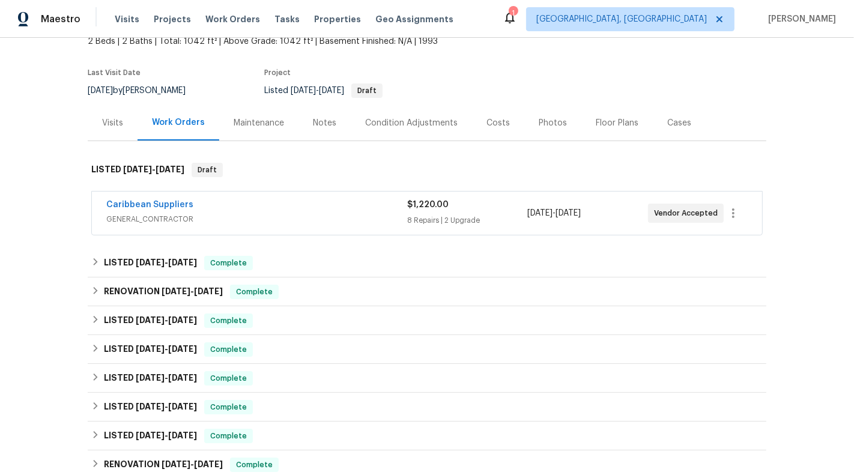
scroll to position [124, 0]
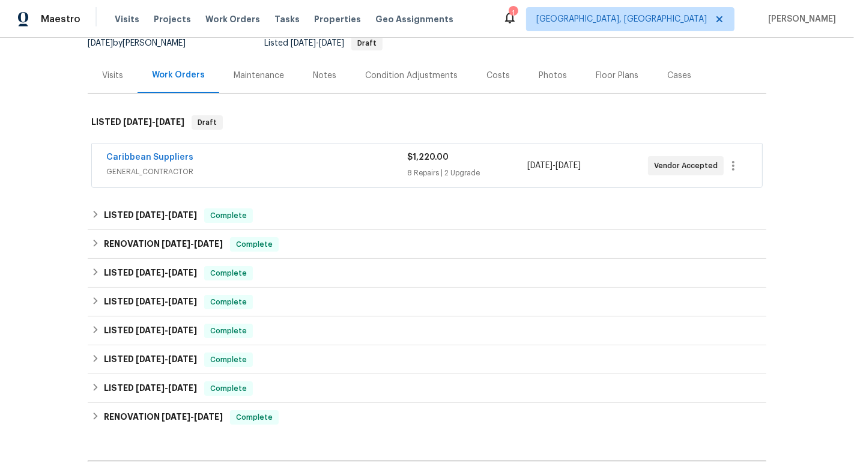
click at [340, 172] on span "GENERAL_CONTRACTOR" at bounding box center [256, 172] width 301 height 12
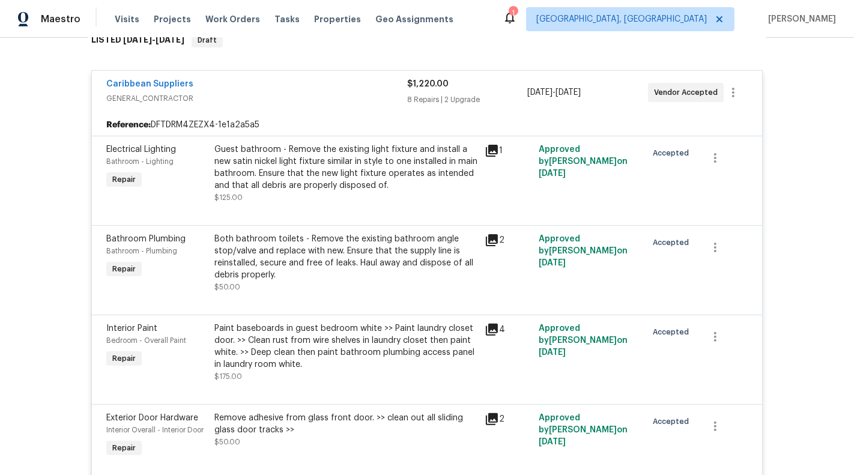
scroll to position [0, 0]
